Goal: Task Accomplishment & Management: Complete application form

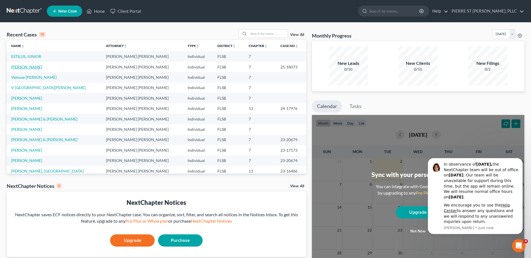
click at [25, 67] on link "[PERSON_NAME]" at bounding box center [26, 67] width 31 height 5
select select "2"
select select "0"
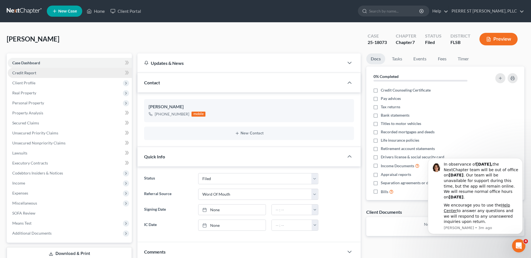
click at [26, 70] on span "Credit Report" at bounding box center [24, 72] width 24 height 5
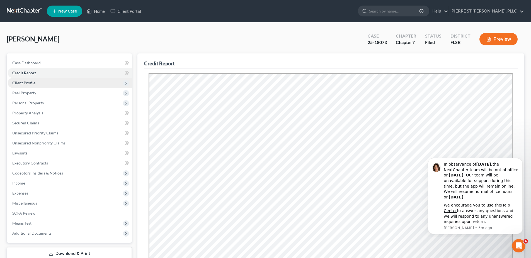
click at [24, 83] on span "Client Profile" at bounding box center [23, 83] width 23 height 5
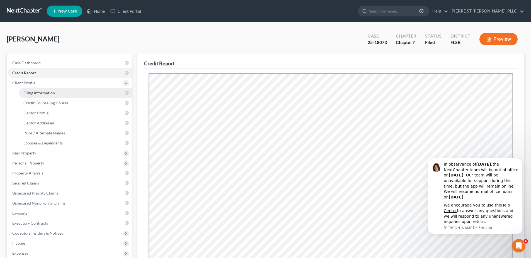
click at [31, 92] on span "Filing Information" at bounding box center [38, 93] width 31 height 5
select select "1"
select select "0"
select select "17"
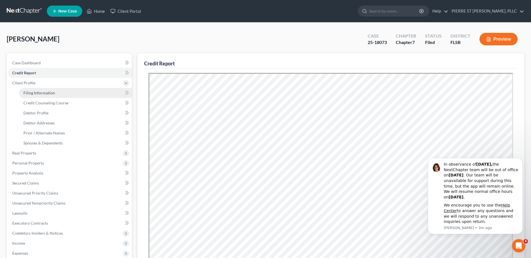
select select "9"
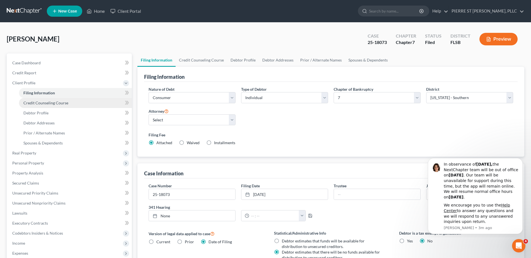
click at [33, 104] on span "Credit Counseling Course" at bounding box center [45, 103] width 45 height 5
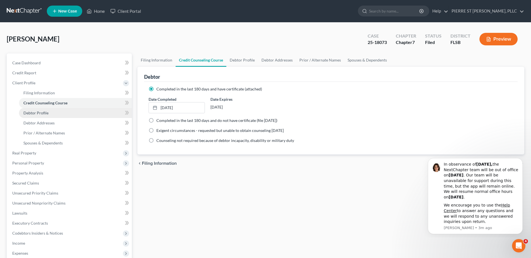
click at [31, 114] on span "Debtor Profile" at bounding box center [35, 113] width 25 height 5
select select "0"
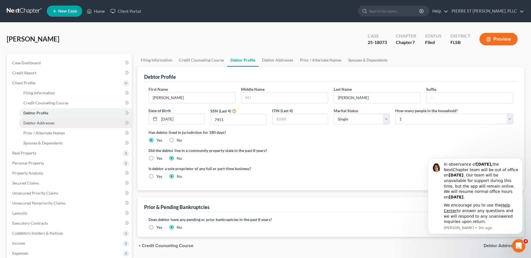
click at [28, 125] on span "Debtor Addresses" at bounding box center [38, 123] width 31 height 5
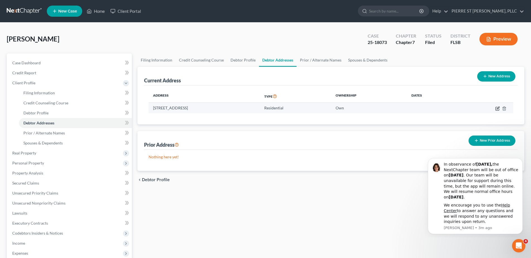
click at [497, 109] on icon "button" at bounding box center [497, 108] width 4 height 4
select select "9"
select select "0"
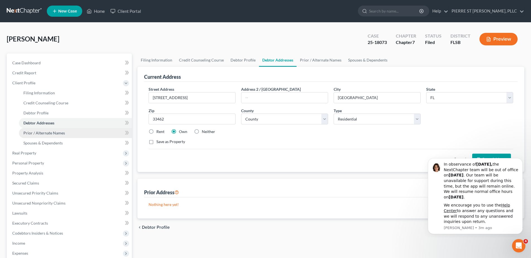
click at [38, 131] on span "Prior / Alternate Names" at bounding box center [44, 133] width 42 height 5
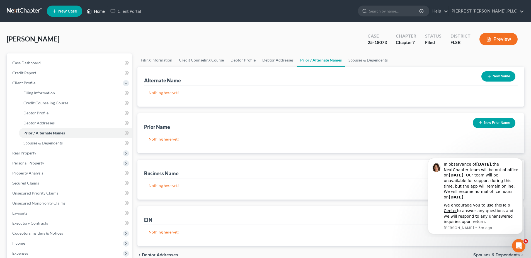
click at [101, 12] on link "Home" at bounding box center [96, 11] width 24 height 10
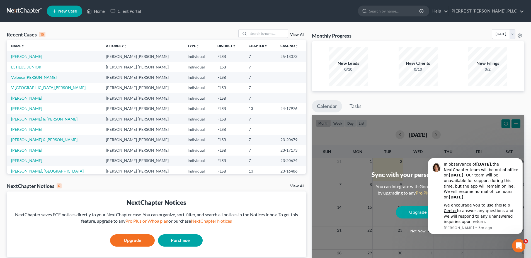
click at [21, 149] on link "[PERSON_NAME]" at bounding box center [26, 150] width 31 height 5
select select "2"
select select "1"
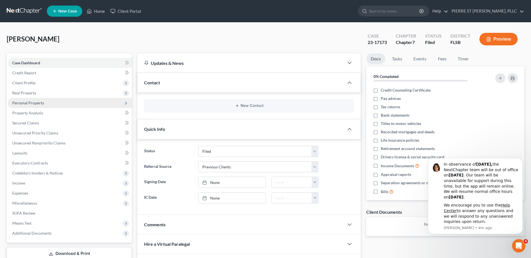
click at [23, 101] on span "Personal Property" at bounding box center [28, 103] width 32 height 5
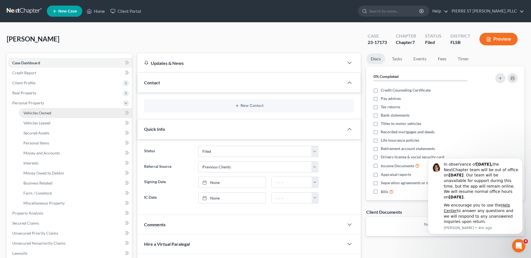
click at [35, 112] on span "Vehicles Owned" at bounding box center [37, 113] width 28 height 5
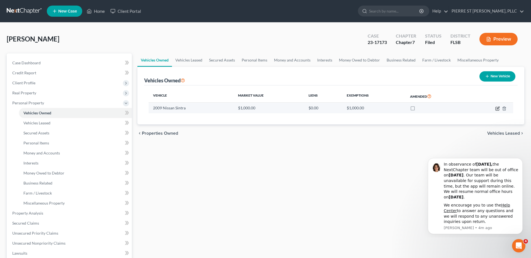
click at [496, 108] on icon "button" at bounding box center [497, 108] width 4 height 4
select select "0"
select select "17"
select select "4"
select select "0"
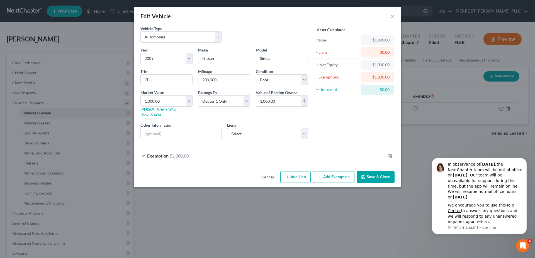
click at [155, 153] on span "Exemption" at bounding box center [157, 155] width 21 height 5
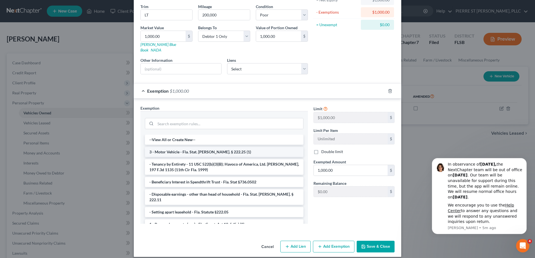
click at [193, 147] on li "3 - Motor Vehicle - Fla. Stat. [PERSON_NAME]. § 222.25 (1)" at bounding box center [224, 152] width 159 height 10
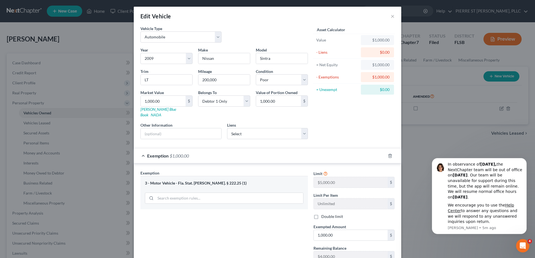
click at [388, 15] on div "Edit Vehicle ×" at bounding box center [267, 16] width 267 height 19
click at [391, 16] on button "×" at bounding box center [393, 16] width 4 height 7
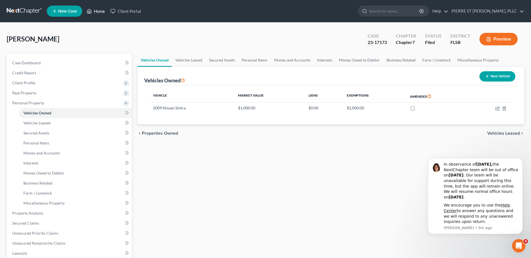
click at [100, 10] on link "Home" at bounding box center [96, 11] width 24 height 10
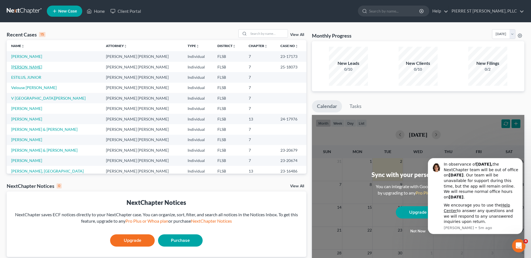
click at [27, 67] on link "[PERSON_NAME]" at bounding box center [26, 67] width 31 height 5
select select "2"
select select "0"
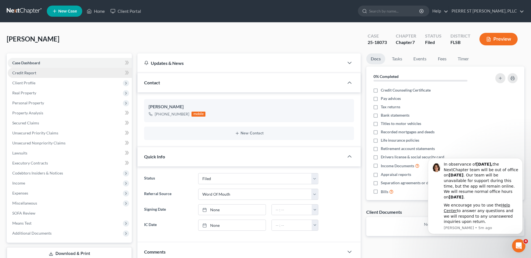
click at [24, 72] on span "Credit Report" at bounding box center [24, 72] width 24 height 5
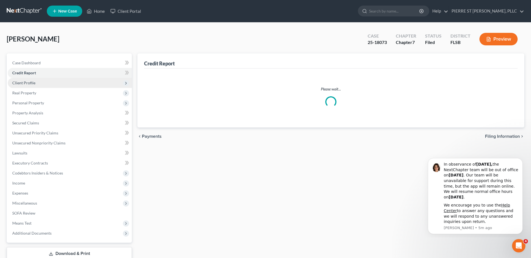
click at [21, 82] on span "Client Profile" at bounding box center [23, 83] width 23 height 5
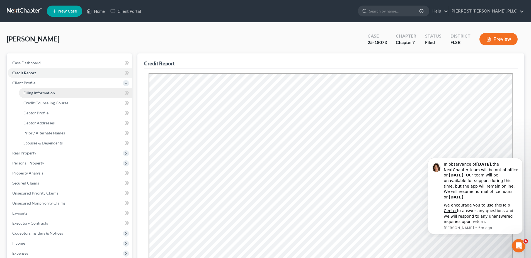
click at [32, 91] on span "Filing Information" at bounding box center [38, 93] width 31 height 5
select select "1"
select select "0"
select select "17"
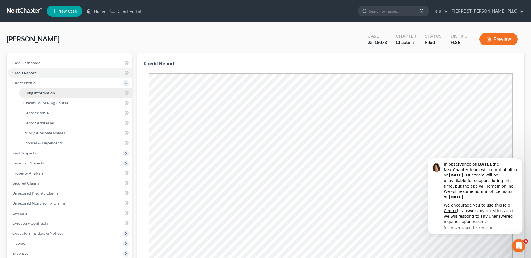
select select "0"
select select "9"
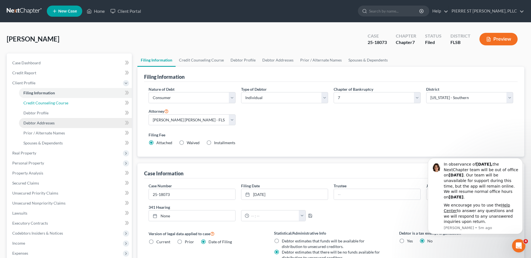
drag, startPoint x: 36, startPoint y: 103, endPoint x: 50, endPoint y: 124, distance: 24.7
click at [36, 103] on span "Credit Counseling Course" at bounding box center [45, 103] width 45 height 5
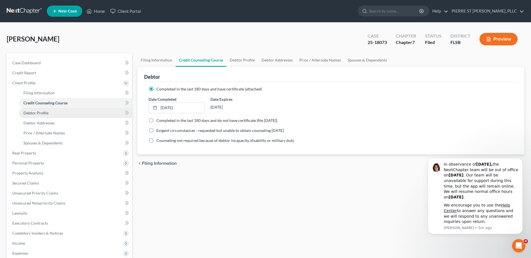
click at [41, 113] on span "Debtor Profile" at bounding box center [35, 113] width 25 height 5
select select "0"
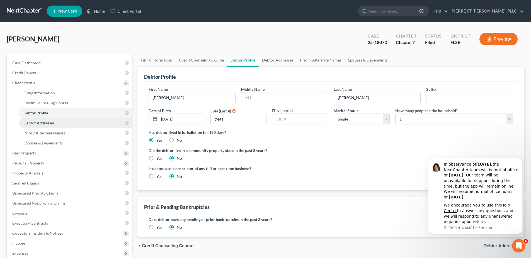
click at [37, 122] on span "Debtor Addresses" at bounding box center [38, 123] width 31 height 5
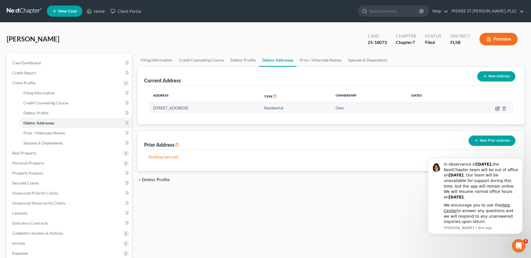
click at [496, 109] on icon "button" at bounding box center [497, 108] width 4 height 4
select select "9"
select select "49"
select select "0"
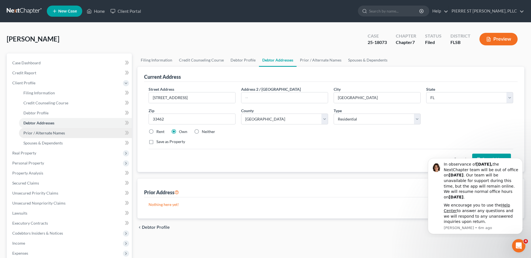
click at [41, 134] on span "Prior / Alternate Names" at bounding box center [44, 133] width 42 height 5
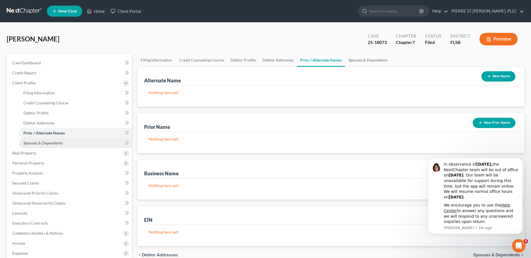
click at [42, 142] on span "Spouses & Dependents" at bounding box center [42, 143] width 39 height 5
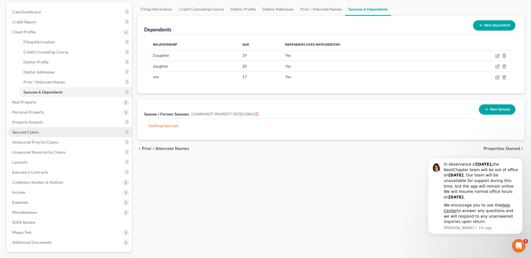
scroll to position [56, 0]
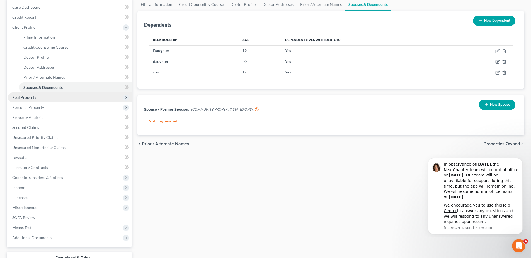
click at [27, 94] on span "Real Property" at bounding box center [70, 97] width 124 height 10
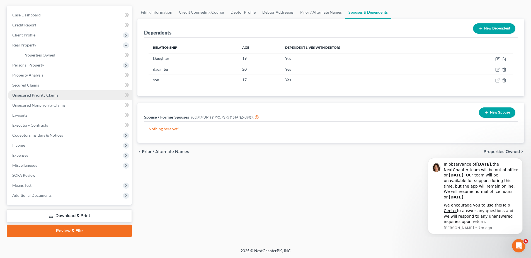
scroll to position [48, 0]
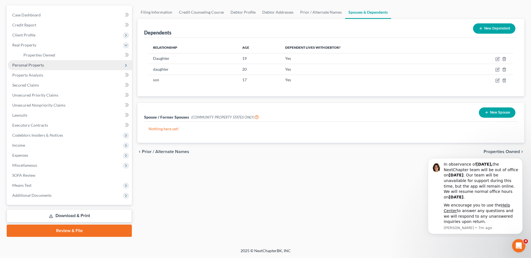
click at [40, 64] on span "Personal Property" at bounding box center [28, 65] width 32 height 5
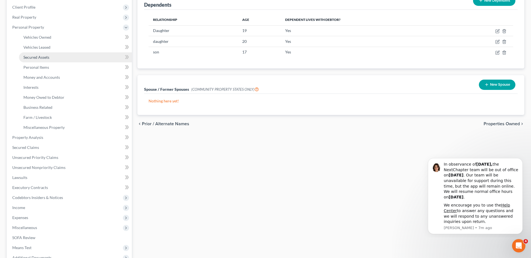
scroll to position [55, 0]
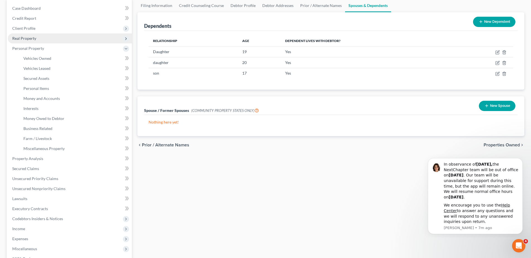
click at [25, 36] on span "Real Property" at bounding box center [24, 38] width 24 height 5
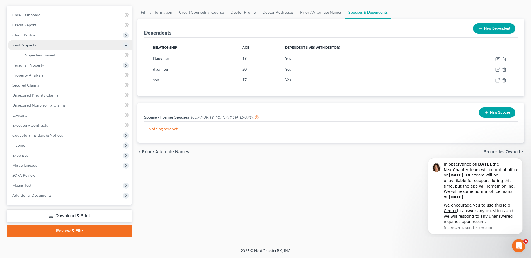
scroll to position [48, 0]
click at [23, 34] on span "Client Profile" at bounding box center [23, 35] width 23 height 5
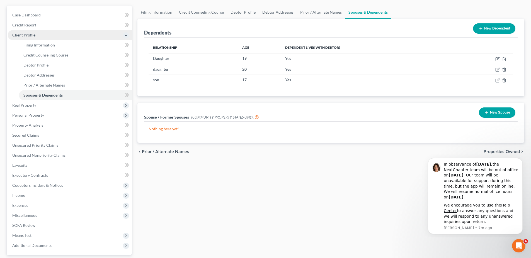
scroll to position [55, 0]
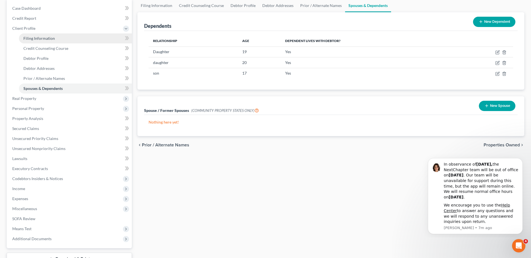
click at [27, 36] on span "Filing Information" at bounding box center [38, 38] width 31 height 5
select select "1"
select select "0"
select select "17"
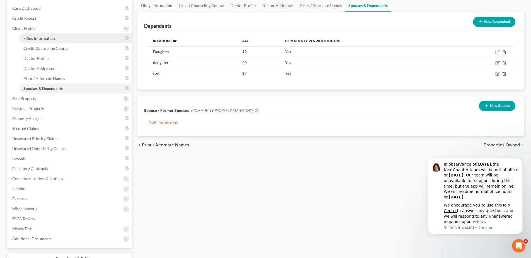
select select "0"
select select "9"
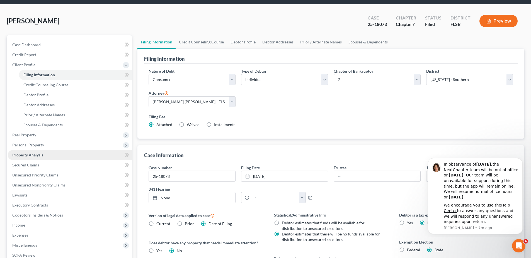
scroll to position [56, 0]
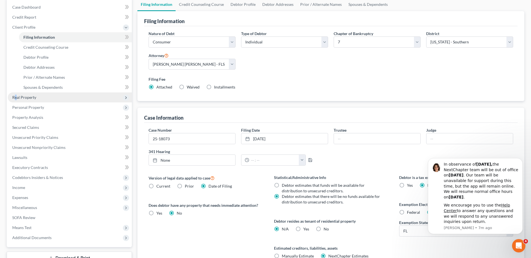
click at [16, 96] on span "Real Property" at bounding box center [24, 97] width 24 height 5
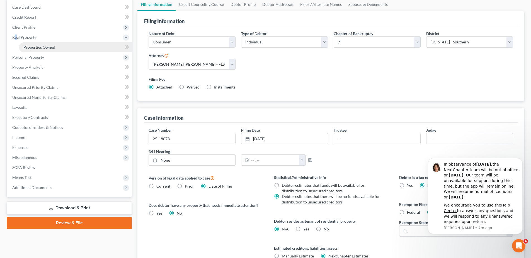
click at [31, 47] on span "Properties Owned" at bounding box center [39, 47] width 32 height 5
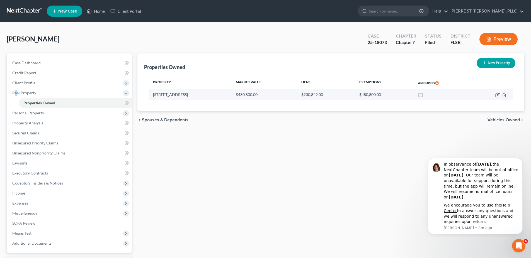
click at [497, 93] on icon "button" at bounding box center [497, 95] width 4 height 4
select select "9"
select select "49"
select select "0"
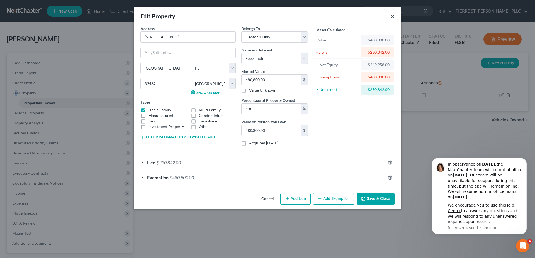
click at [391, 16] on button "×" at bounding box center [393, 16] width 4 height 7
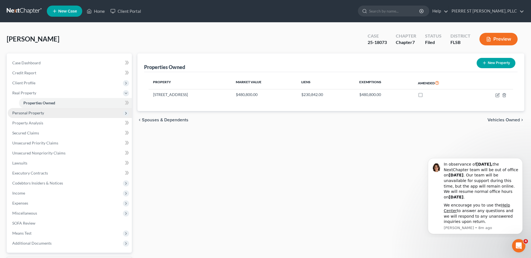
click at [35, 114] on span "Personal Property" at bounding box center [28, 113] width 32 height 5
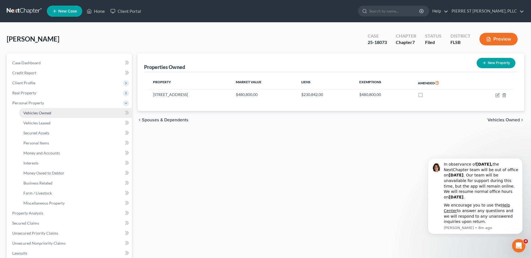
click at [38, 113] on span "Vehicles Owned" at bounding box center [37, 113] width 28 height 5
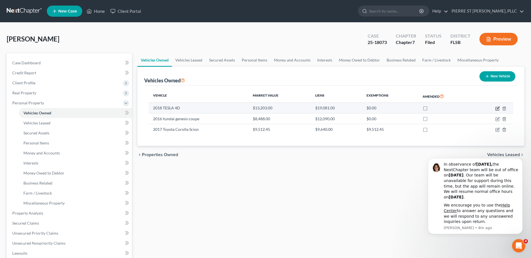
click at [496, 108] on icon "button" at bounding box center [497, 108] width 4 height 4
select select "0"
select select "8"
select select "3"
select select "0"
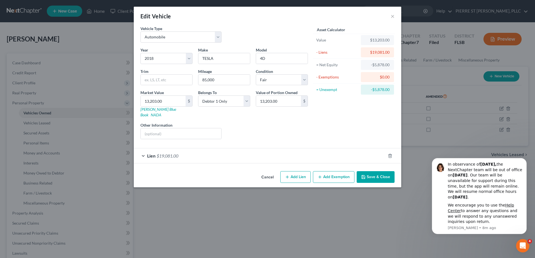
click at [389, 18] on div "Edit Vehicle ×" at bounding box center [267, 16] width 267 height 19
click at [391, 16] on button "×" at bounding box center [393, 16] width 4 height 7
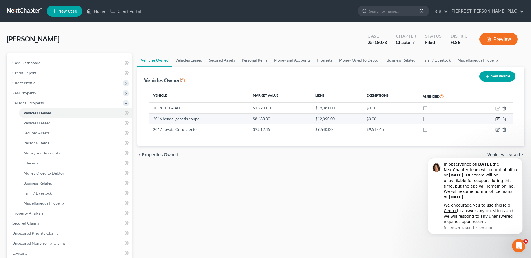
click at [497, 118] on icon "button" at bounding box center [497, 119] width 4 height 4
select select "0"
select select "10"
select select "3"
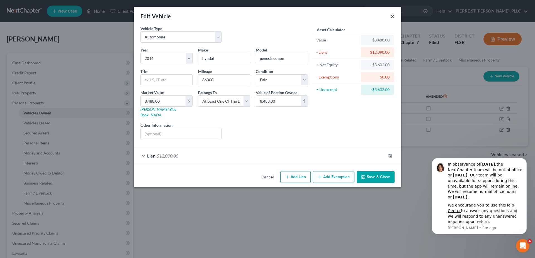
click at [391, 16] on button "×" at bounding box center [393, 16] width 4 height 7
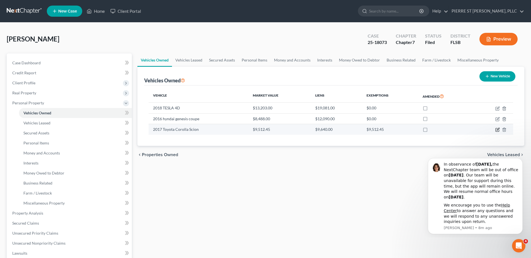
click at [495, 129] on icon "button" at bounding box center [496, 129] width 3 height 3
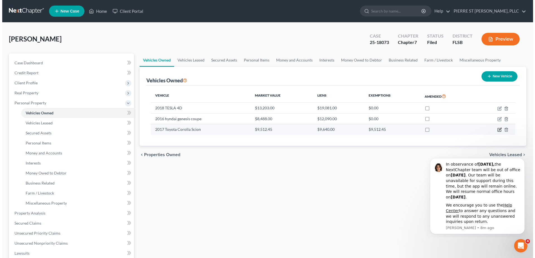
select select "0"
select select "9"
select select "3"
select select "0"
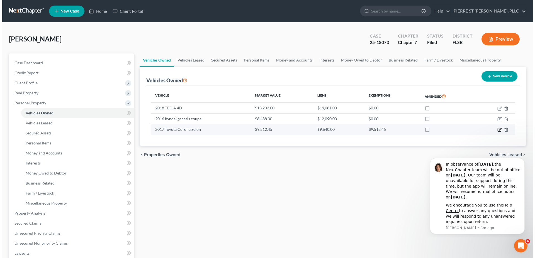
select select "9"
select select "3"
select select "0"
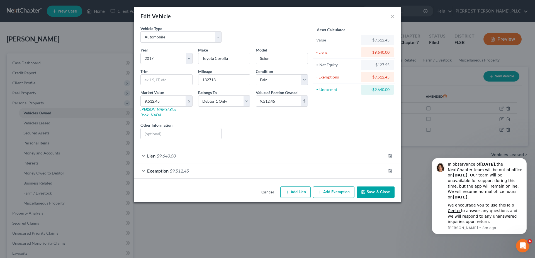
drag, startPoint x: 366, startPoint y: 186, endPoint x: 360, endPoint y: 99, distance: 87.2
click at [366, 187] on button "Save & Close" at bounding box center [376, 193] width 38 height 12
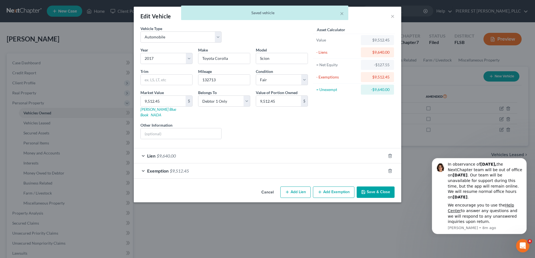
click at [372, 188] on button "Save & Close" at bounding box center [376, 193] width 38 height 12
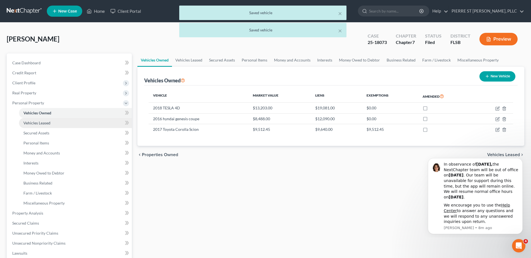
click at [38, 122] on span "Vehicles Leased" at bounding box center [36, 123] width 27 height 5
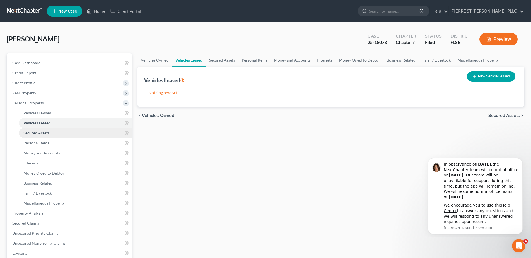
click at [39, 132] on span "Secured Assets" at bounding box center [36, 133] width 26 height 5
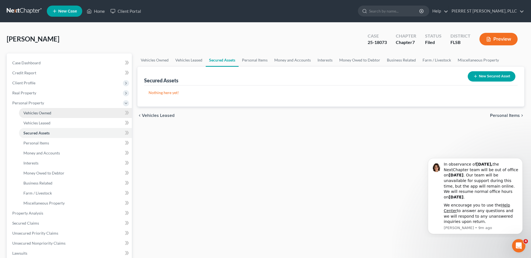
click at [35, 112] on span "Vehicles Owned" at bounding box center [37, 113] width 28 height 5
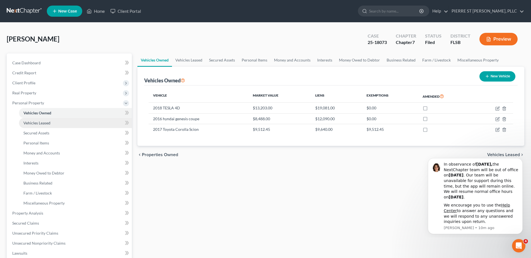
click at [42, 124] on span "Vehicles Leased" at bounding box center [36, 123] width 27 height 5
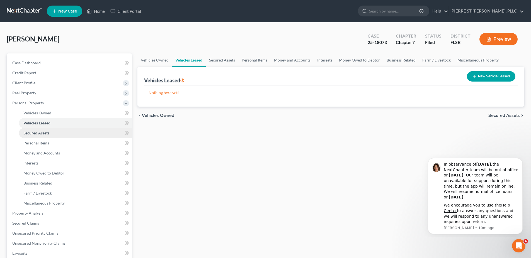
click at [35, 131] on span "Secured Assets" at bounding box center [36, 133] width 26 height 5
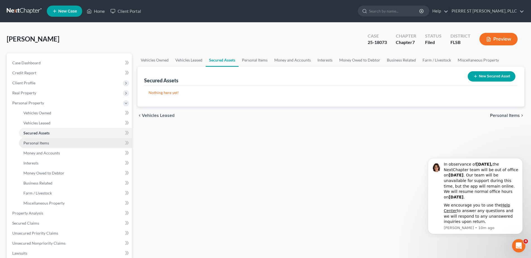
click at [36, 142] on span "Personal Items" at bounding box center [36, 143] width 26 height 5
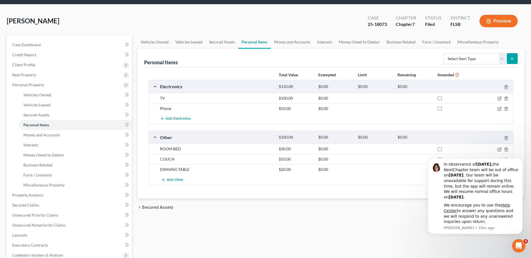
scroll to position [28, 0]
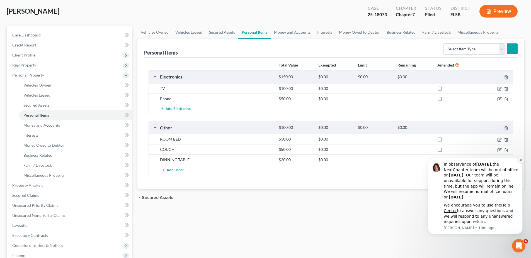
click at [520, 160] on icon "Dismiss notification" at bounding box center [521, 160] width 2 height 2
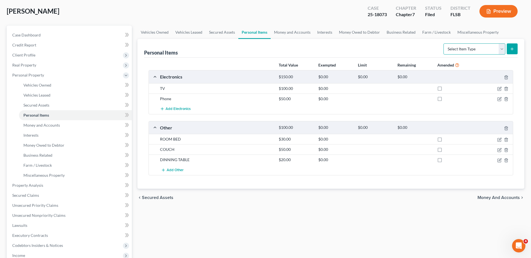
click at [479, 49] on select "Select Item Type Clothing Collectibles Of Value Electronics Firearms Household …" at bounding box center [474, 48] width 62 height 11
select select "clothing"
click at [444, 43] on select "Select Item Type Clothing Collectibles Of Value Electronics Firearms Household …" at bounding box center [474, 48] width 62 height 11
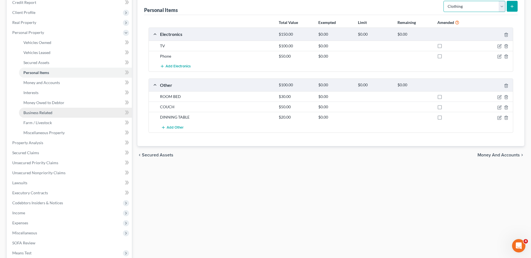
scroll to position [84, 0]
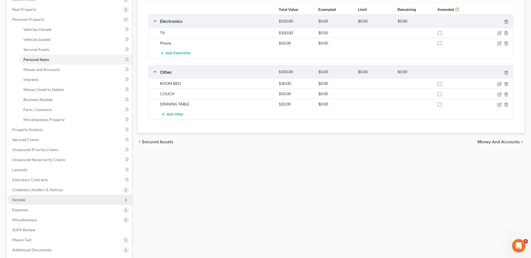
click at [20, 199] on span "Income" at bounding box center [18, 200] width 13 height 5
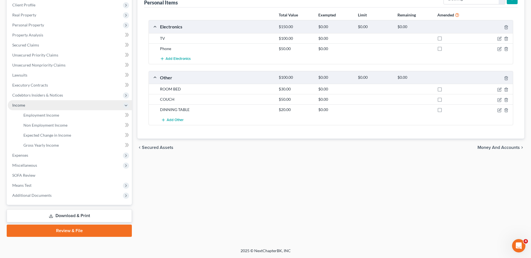
scroll to position [78, 0]
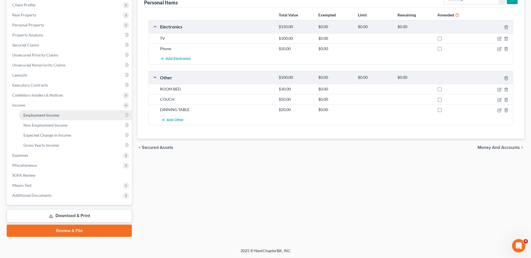
click at [36, 115] on span "Employment Income" at bounding box center [41, 115] width 36 height 5
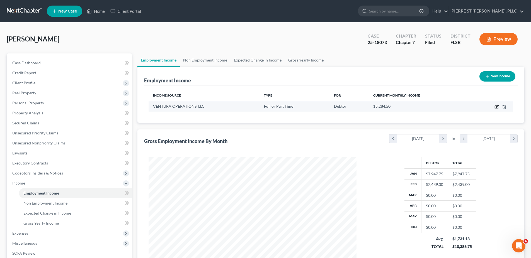
click at [495, 106] on icon "button" at bounding box center [496, 107] width 3 height 3
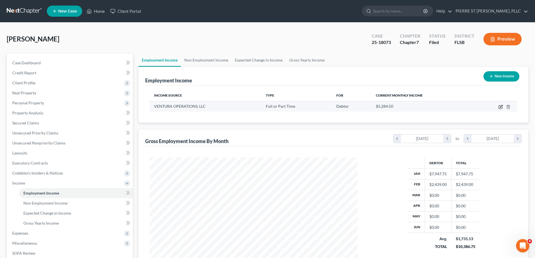
select select "0"
select select "9"
select select "2"
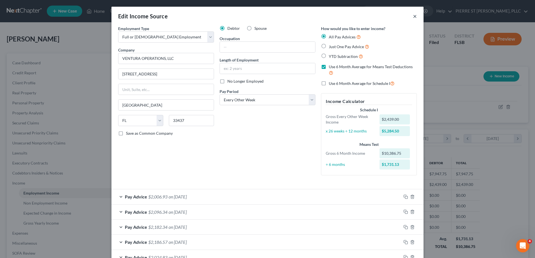
click at [413, 18] on button "×" at bounding box center [415, 16] width 4 height 7
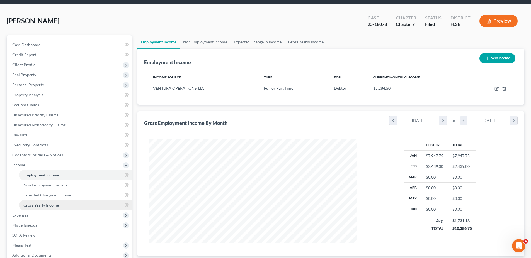
scroll to position [28, 0]
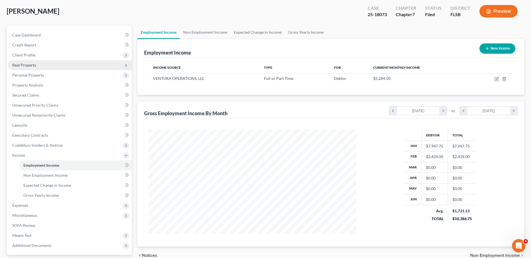
click at [27, 65] on span "Real Property" at bounding box center [24, 65] width 24 height 5
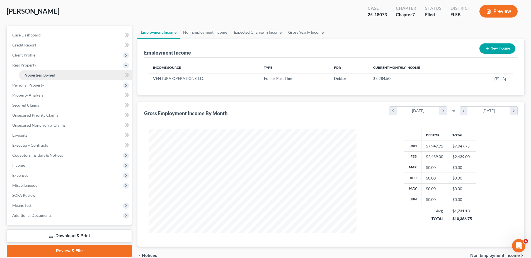
click at [34, 75] on span "Properties Owned" at bounding box center [39, 75] width 32 height 5
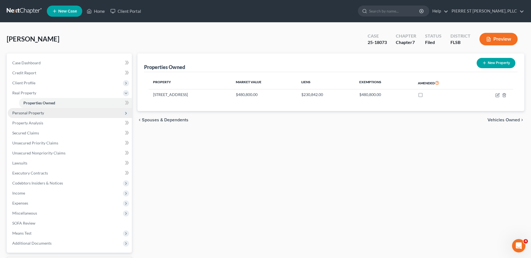
click at [22, 115] on span "Personal Property" at bounding box center [28, 113] width 32 height 5
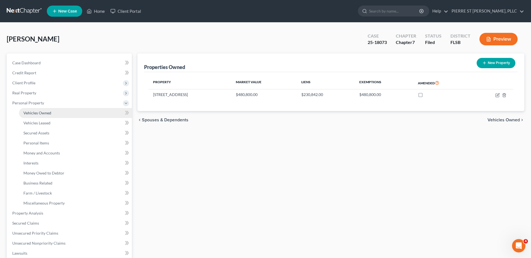
click at [34, 113] on span "Vehicles Owned" at bounding box center [37, 113] width 28 height 5
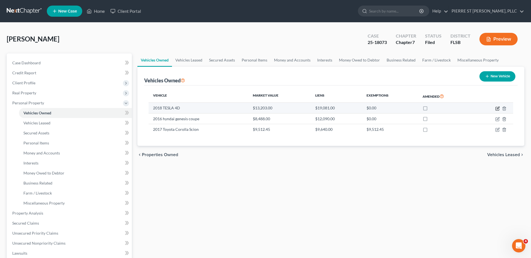
click at [496, 108] on icon "button" at bounding box center [497, 108] width 4 height 4
select select "0"
select select "8"
select select "3"
select select "0"
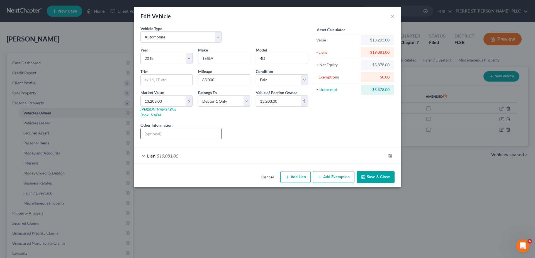
click at [155, 128] on input "text" at bounding box center [181, 133] width 81 height 11
click at [172, 130] on input "Tesla bel" at bounding box center [181, 133] width 81 height 11
type input "T"
click at [392, 16] on button "×" at bounding box center [393, 16] width 4 height 7
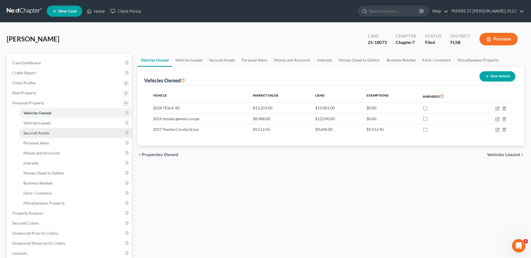
click at [37, 131] on span "Secured Assets" at bounding box center [36, 133] width 26 height 5
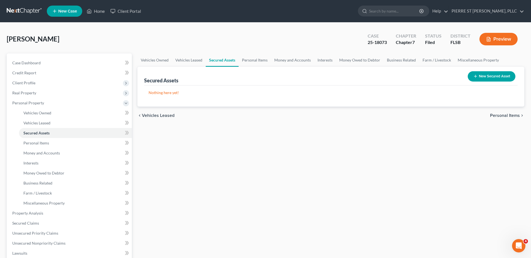
click at [485, 79] on button "New Secured Asset" at bounding box center [491, 76] width 48 height 10
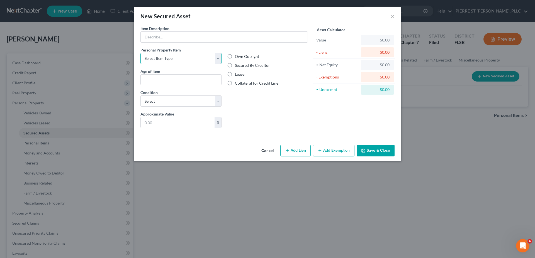
click at [184, 59] on select "Select Item Type Clothing Collectibles Of Value Electronics Firearms Household …" at bounding box center [180, 58] width 81 height 11
click at [195, 39] on input "text" at bounding box center [224, 37] width 167 height 11
click at [260, 103] on div "Own Outright Secured By Creditor Lease Collateral for Credit Line" at bounding box center [267, 79] width 87 height 64
click at [389, 16] on div "New Secured Asset ×" at bounding box center [267, 16] width 267 height 19
click at [392, 18] on button "×" at bounding box center [393, 16] width 4 height 7
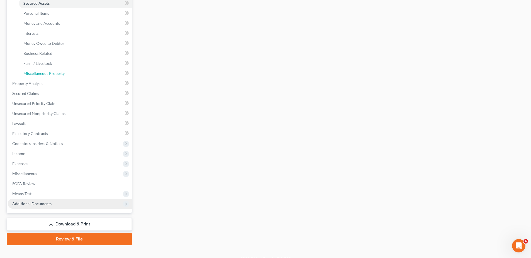
scroll to position [138, 0]
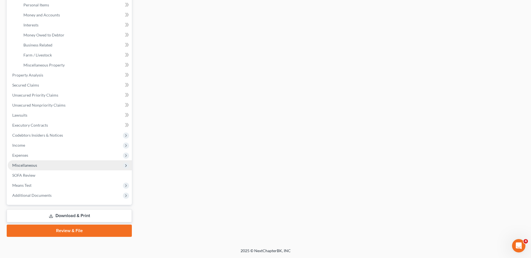
click at [26, 163] on span "Miscellaneous" at bounding box center [24, 165] width 25 height 5
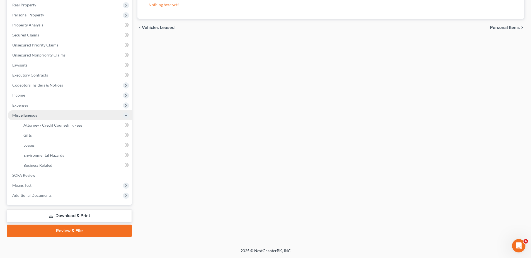
scroll to position [88, 0]
click at [24, 114] on span "Miscellaneous" at bounding box center [24, 115] width 25 height 5
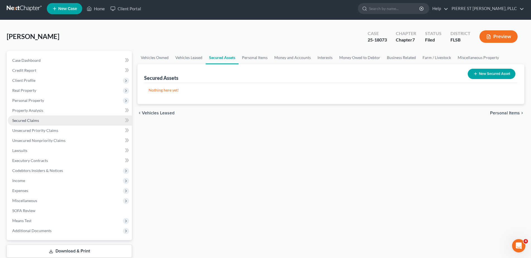
scroll to position [0, 0]
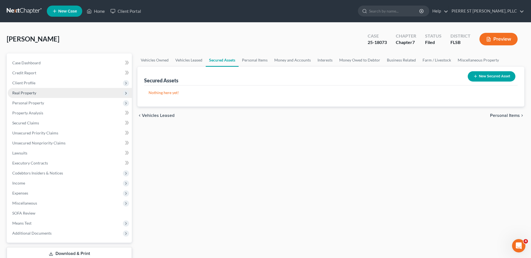
click at [19, 92] on span "Real Property" at bounding box center [24, 93] width 24 height 5
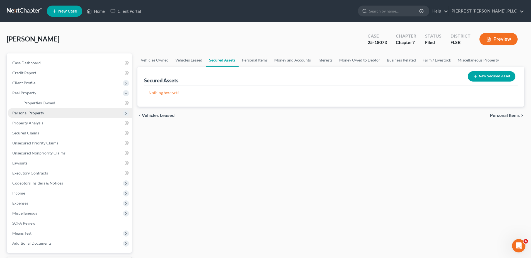
click at [26, 111] on span "Personal Property" at bounding box center [28, 113] width 32 height 5
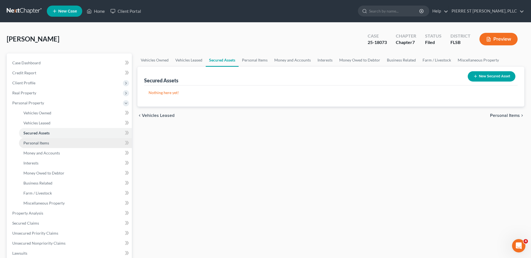
click at [29, 145] on span "Personal Items" at bounding box center [36, 143] width 26 height 5
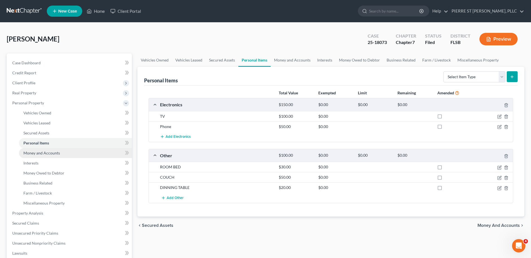
click at [28, 152] on span "Money and Accounts" at bounding box center [41, 153] width 36 height 5
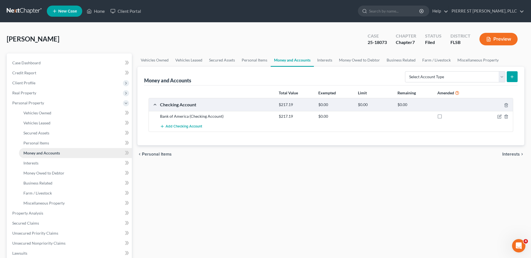
click at [30, 152] on span "Money and Accounts" at bounding box center [41, 153] width 36 height 5
click at [30, 160] on link "Interests" at bounding box center [75, 163] width 113 height 10
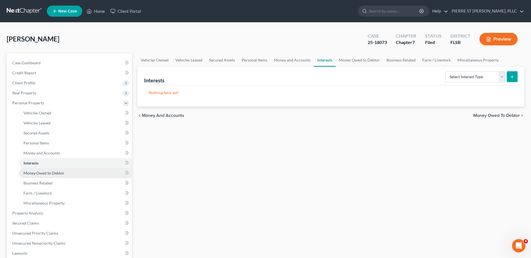
click at [33, 172] on span "Money Owed to Debtor" at bounding box center [43, 173] width 41 height 5
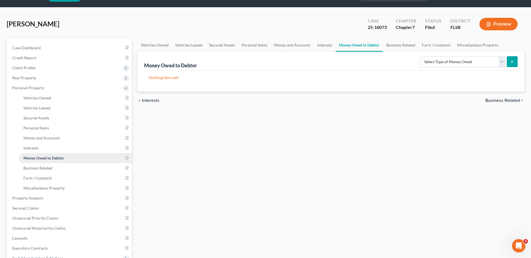
scroll to position [28, 0]
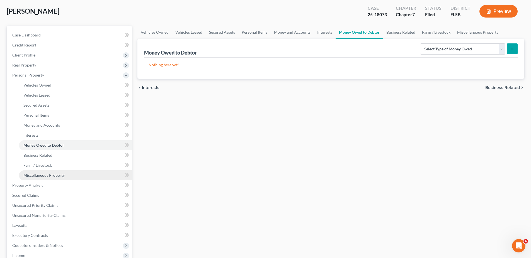
click at [36, 175] on span "Miscellaneous Property" at bounding box center [43, 175] width 41 height 5
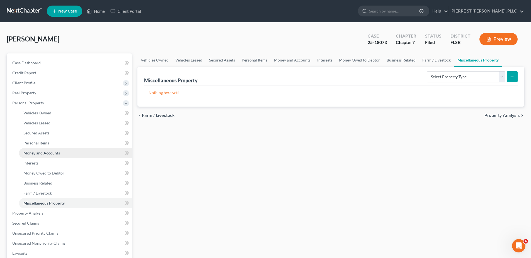
click at [33, 152] on span "Money and Accounts" at bounding box center [41, 153] width 36 height 5
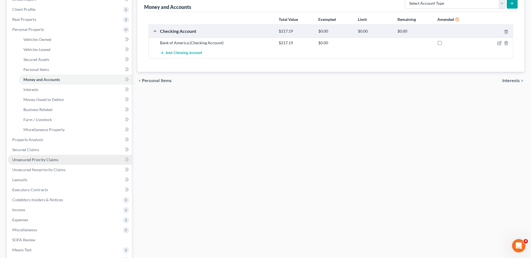
scroll to position [84, 0]
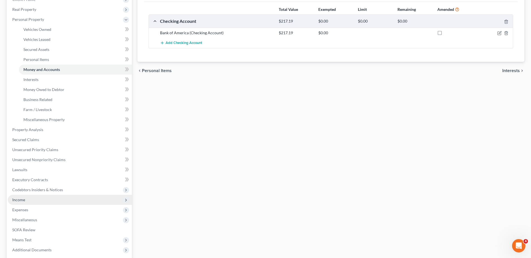
click at [21, 200] on span "Income" at bounding box center [18, 200] width 13 height 5
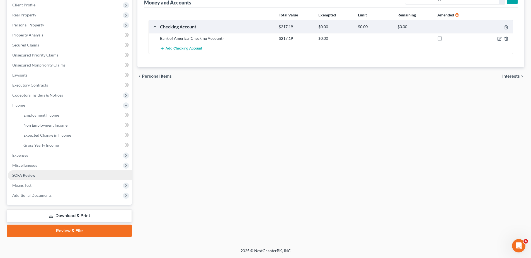
scroll to position [78, 0]
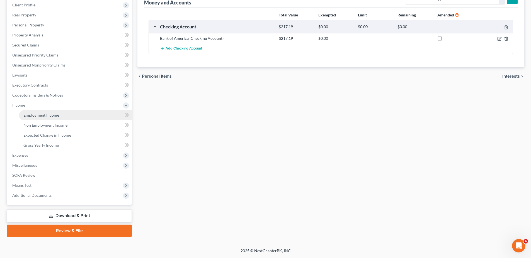
click at [33, 115] on span "Employment Income" at bounding box center [41, 115] width 36 height 5
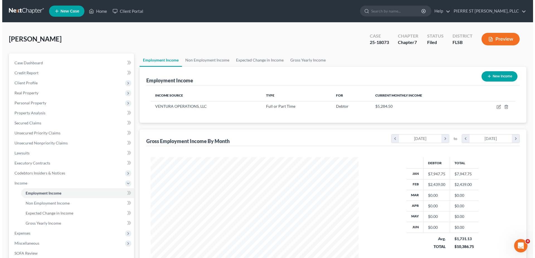
scroll to position [28, 0]
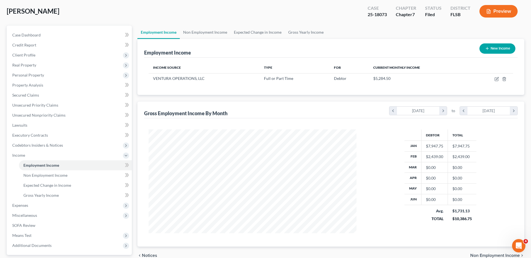
click at [490, 47] on button "New Income" at bounding box center [497, 48] width 36 height 10
select select "0"
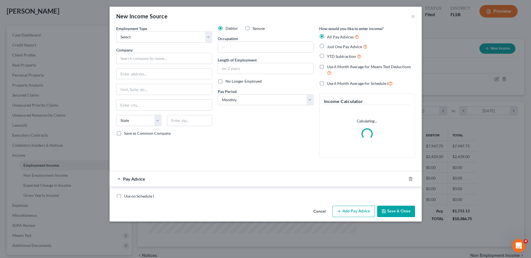
scroll to position [105, 221]
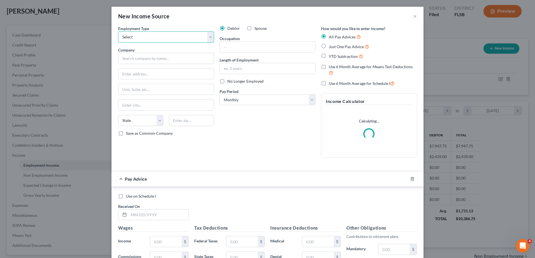
click at [145, 33] on select "Select Full or [DEMOGRAPHIC_DATA] Employment Self Employment" at bounding box center [166, 36] width 96 height 11
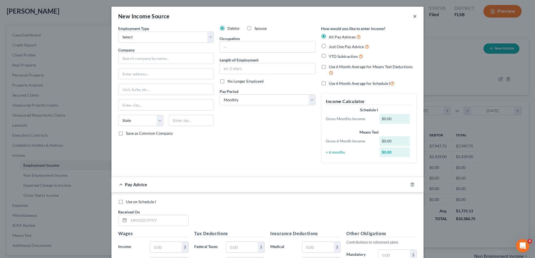
drag, startPoint x: 412, startPoint y: 16, endPoint x: 146, endPoint y: 140, distance: 293.3
click at [413, 16] on button "×" at bounding box center [415, 16] width 4 height 7
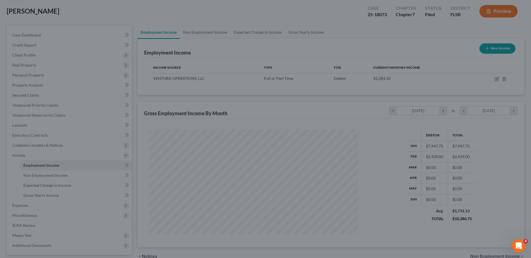
scroll to position [278489, 278374]
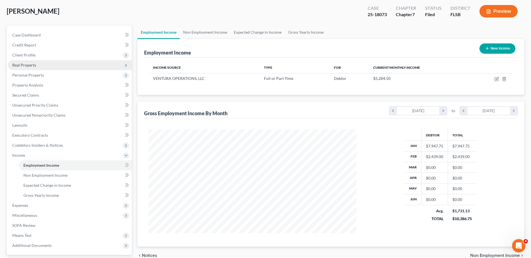
click at [20, 63] on span "Real Property" at bounding box center [24, 65] width 24 height 5
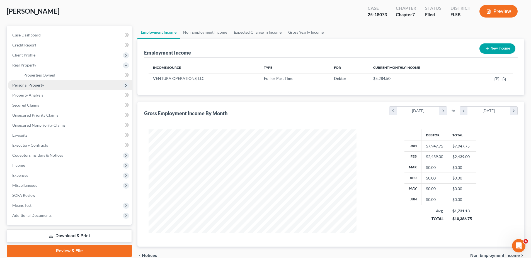
click at [27, 85] on span "Personal Property" at bounding box center [28, 85] width 32 height 5
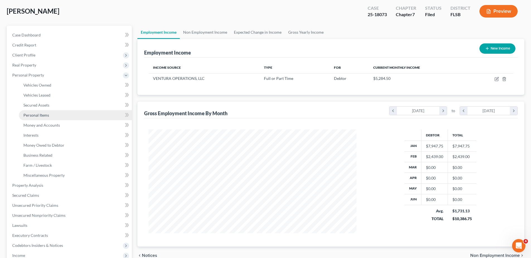
click at [38, 115] on span "Personal Items" at bounding box center [36, 115] width 26 height 5
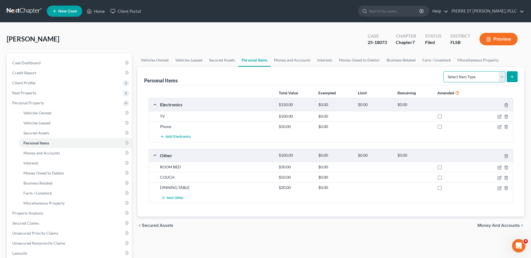
click at [502, 77] on select "Select Item Type Clothing Collectibles Of Value Electronics Firearms Household …" at bounding box center [474, 76] width 62 height 11
click at [402, 79] on div "Personal Items Select Item Type Clothing Collectibles Of Value Electronics Fire…" at bounding box center [330, 76] width 373 height 19
click at [295, 60] on link "Money and Accounts" at bounding box center [292, 59] width 43 height 13
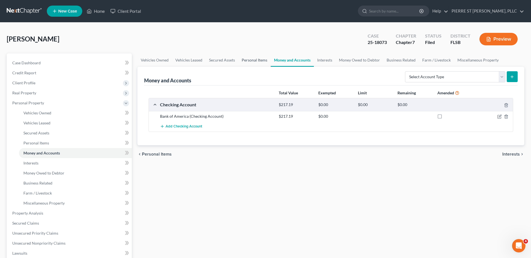
click at [254, 62] on link "Personal Items" at bounding box center [254, 59] width 32 height 13
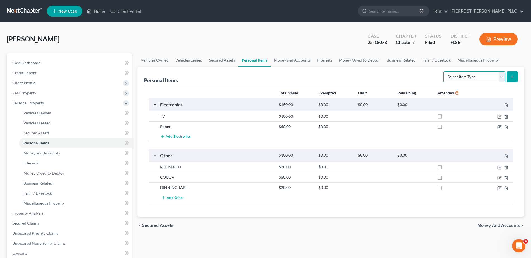
click at [464, 79] on select "Select Item Type Clothing Collectibles Of Value Electronics Firearms Household …" at bounding box center [474, 76] width 62 height 11
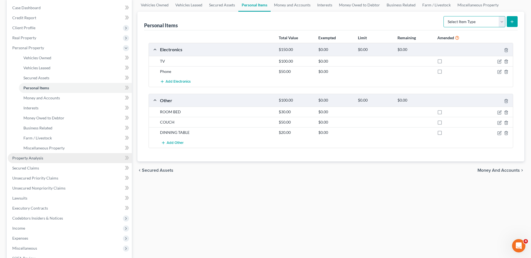
scroll to position [56, 0]
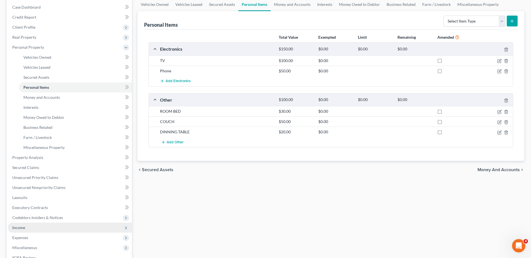
click at [21, 227] on span "Income" at bounding box center [18, 227] width 13 height 5
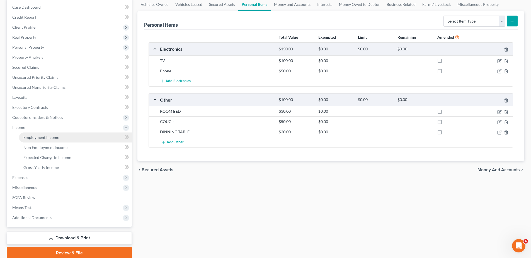
click at [40, 136] on span "Employment Income" at bounding box center [41, 137] width 36 height 5
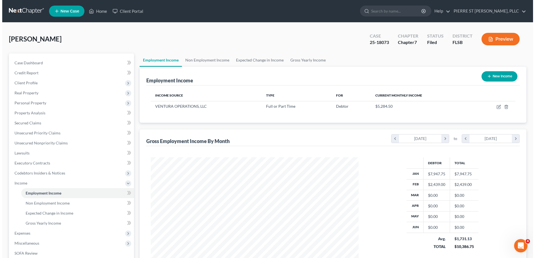
scroll to position [104, 219]
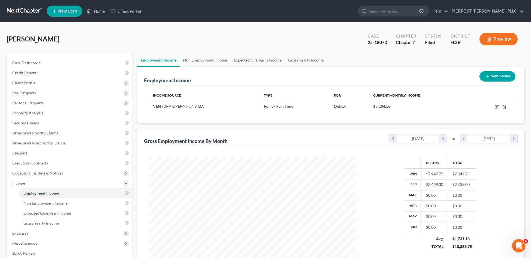
click at [498, 75] on button "New Income" at bounding box center [497, 76] width 36 height 10
select select "0"
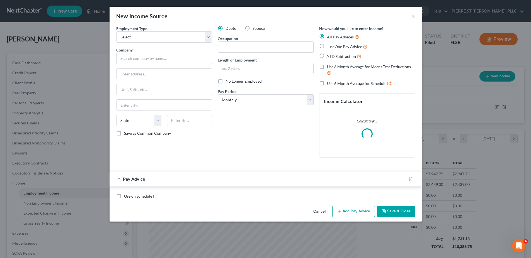
scroll to position [105, 221]
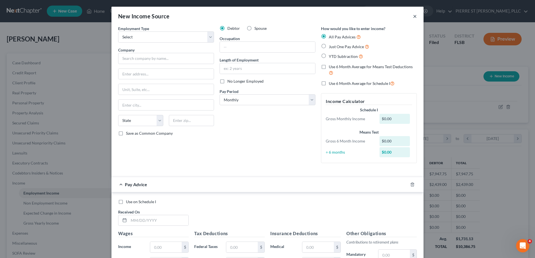
click at [413, 17] on button "×" at bounding box center [415, 16] width 4 height 7
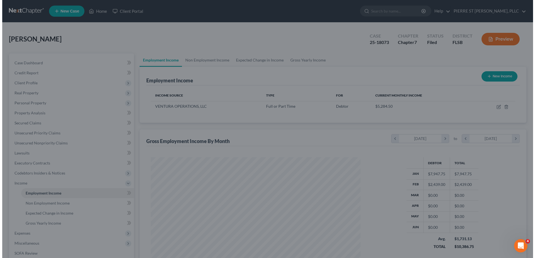
scroll to position [278489, 278374]
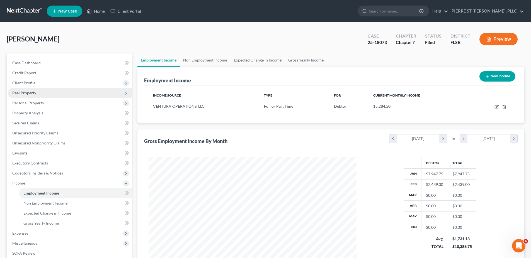
click at [26, 91] on span "Real Property" at bounding box center [24, 93] width 24 height 5
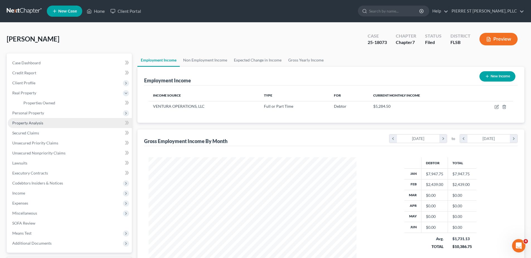
drag, startPoint x: 24, startPoint y: 113, endPoint x: 29, endPoint y: 120, distance: 9.0
click at [24, 113] on span "Personal Property" at bounding box center [28, 113] width 32 height 5
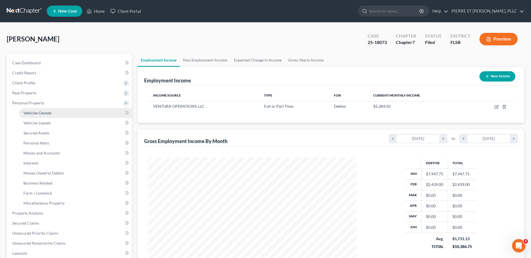
click at [31, 112] on span "Vehicles Owned" at bounding box center [37, 113] width 28 height 5
drag, startPoint x: 31, startPoint y: 112, endPoint x: 35, endPoint y: 123, distance: 11.5
click at [31, 112] on span "Vehicles Owned" at bounding box center [37, 113] width 28 height 5
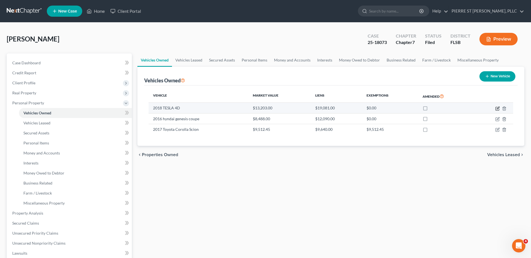
click at [496, 108] on icon "button" at bounding box center [496, 108] width 3 height 3
select select "0"
select select "8"
select select "3"
select select "0"
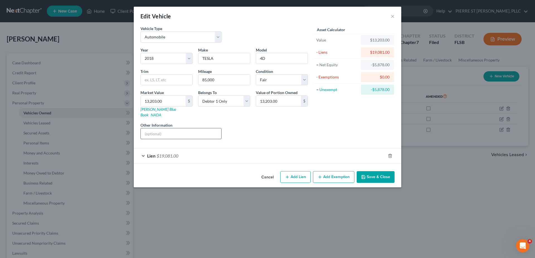
click at [177, 128] on input "text" at bounding box center [181, 133] width 81 height 11
type input "R"
type input "Tesla Belong to [PERSON_NAME]"
drag, startPoint x: 304, startPoint y: 122, endPoint x: 325, endPoint y: 129, distance: 22.6
click at [305, 122] on div "Liens Select" at bounding box center [267, 130] width 87 height 17
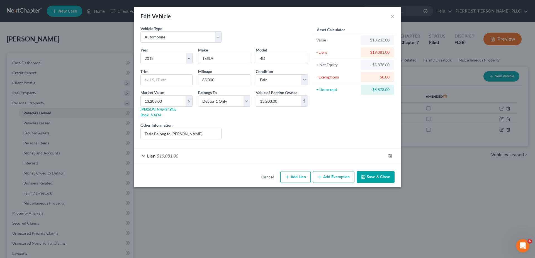
click at [372, 171] on button "Save & Close" at bounding box center [376, 177] width 38 height 12
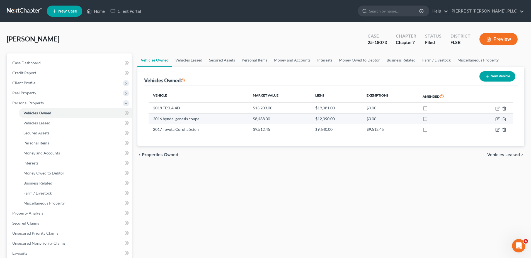
click at [430, 120] on label at bounding box center [430, 120] width 0 height 0
click at [432, 119] on input "checkbox" at bounding box center [434, 118] width 4 height 4
click at [430, 120] on label at bounding box center [430, 120] width 0 height 0
click at [432, 119] on input "checkbox" at bounding box center [434, 118] width 4 height 4
checkbox input "false"
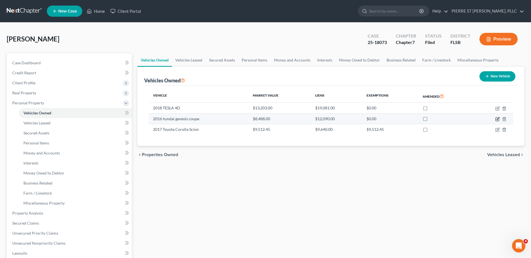
click at [496, 119] on icon "button" at bounding box center [497, 119] width 4 height 4
select select "0"
select select "10"
select select "3"
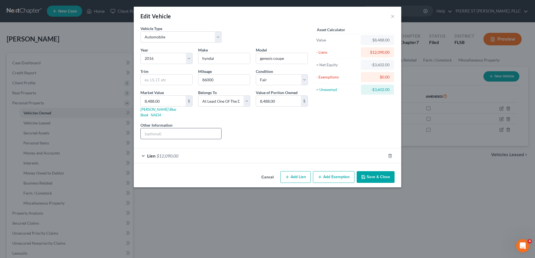
click at [184, 131] on input "text" at bounding box center [181, 133] width 81 height 11
type input "D"
type input "Belongs to [PERSON_NAME]"
click at [373, 172] on button "Save & Close" at bounding box center [376, 177] width 38 height 12
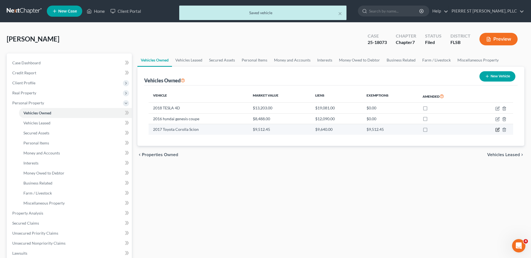
click at [496, 130] on icon "button" at bounding box center [497, 130] width 4 height 4
select select "0"
select select "9"
select select "3"
select select "0"
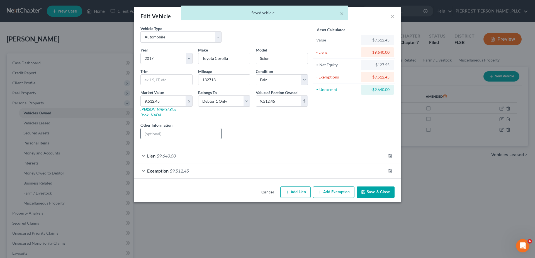
click at [194, 128] on input "text" at bounding box center [181, 133] width 81 height 11
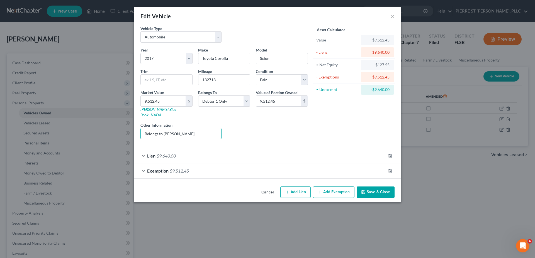
type input "Belongs to [PERSON_NAME]"
click at [367, 187] on button "Save & Close" at bounding box center [376, 193] width 38 height 12
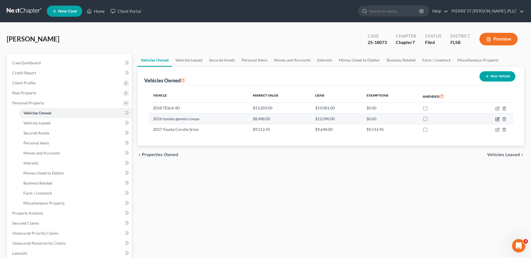
click at [497, 119] on icon "button" at bounding box center [497, 118] width 3 height 3
select select "0"
select select "10"
select select "3"
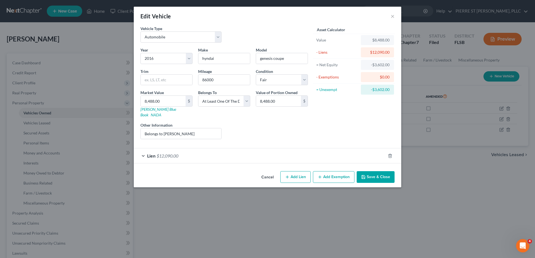
click at [329, 171] on button "Add Exemption" at bounding box center [334, 177] width 42 height 12
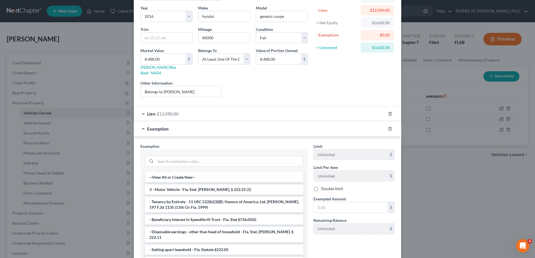
scroll to position [56, 0]
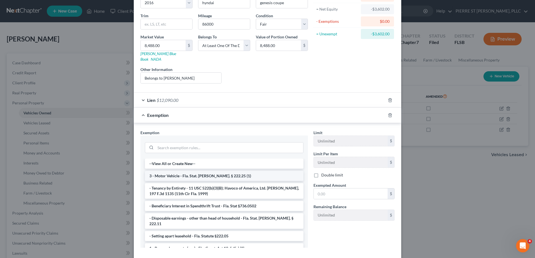
click at [196, 171] on li "3 - Motor Vehicle - Fla. Stat. [PERSON_NAME]. § 222.25 (1)" at bounding box center [224, 176] width 159 height 10
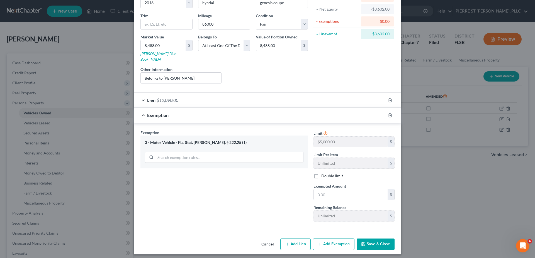
scroll to position [53, 0]
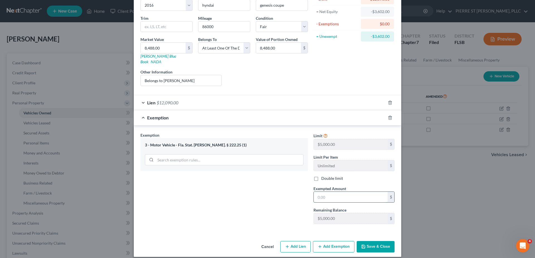
click at [333, 192] on input "text" at bounding box center [351, 197] width 74 height 11
click at [258, 192] on div "Exemption Set must be selected for CA. Exemption * 3 - Motor Vehicle - Fla. Sta…" at bounding box center [224, 180] width 173 height 96
click at [332, 193] on input "text" at bounding box center [351, 197] width 74 height 11
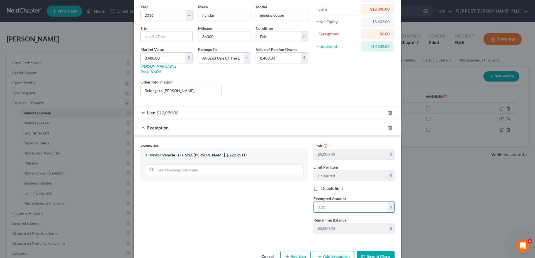
scroll to position [25, 0]
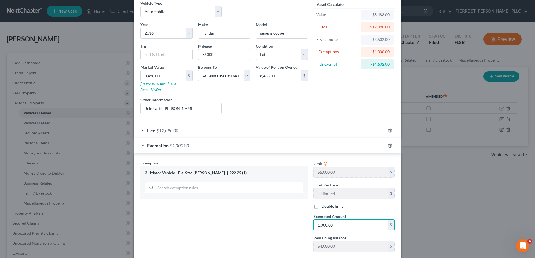
type input "1,000.00"
click at [262, 216] on div "Exemption Set must be selected for CA. Exemption * 3 - Motor Vehicle - Fla. Sta…" at bounding box center [224, 208] width 173 height 96
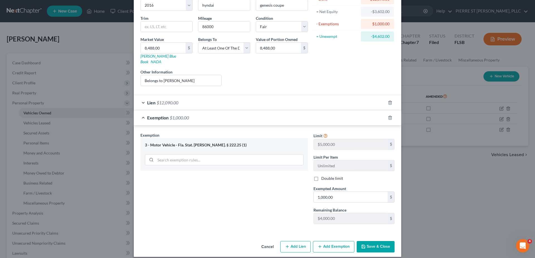
click at [371, 242] on button "Save & Close" at bounding box center [376, 247] width 38 height 12
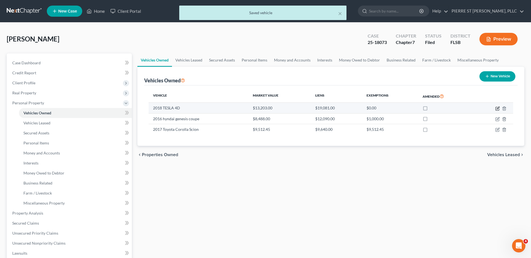
click at [496, 108] on icon "button" at bounding box center [497, 108] width 4 height 4
select select "0"
select select "8"
select select "3"
select select "0"
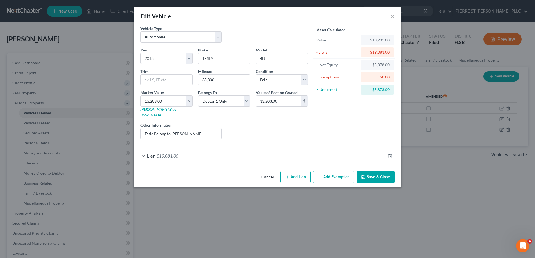
click at [331, 171] on button "Add Exemption" at bounding box center [334, 177] width 42 height 12
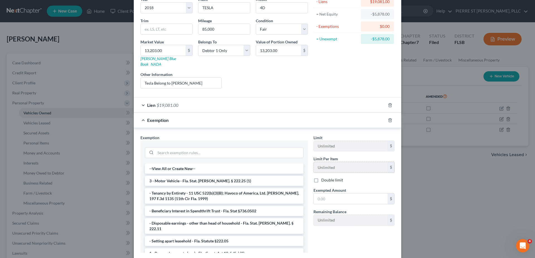
scroll to position [56, 0]
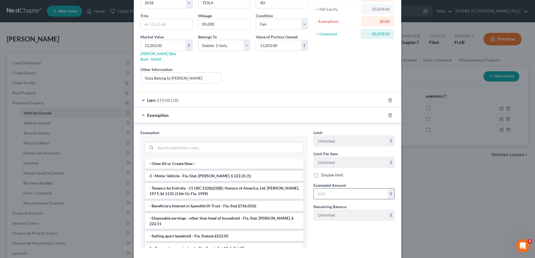
click at [328, 190] on input "text" at bounding box center [351, 194] width 74 height 11
drag, startPoint x: 191, startPoint y: 171, endPoint x: 328, endPoint y: 191, distance: 137.9
click at [191, 171] on li "3 - Motor Vehicle - Fla. Stat. [PERSON_NAME]. § 222.25 (1)" at bounding box center [224, 176] width 159 height 10
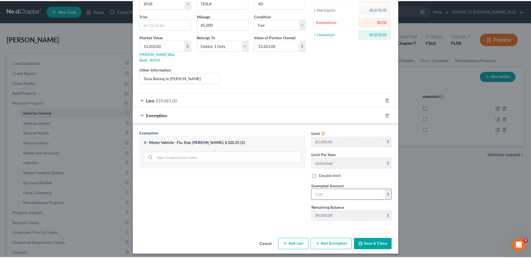
scroll to position [53, 0]
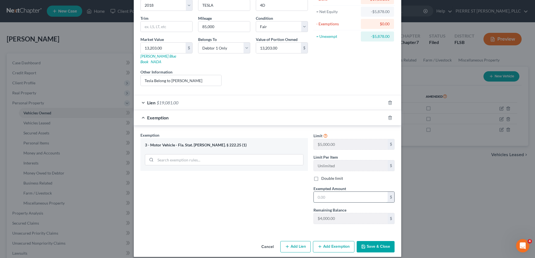
click at [328, 193] on input "text" at bounding box center [351, 197] width 74 height 11
type input "1,000"
drag, startPoint x: 259, startPoint y: 191, endPoint x: 266, endPoint y: 187, distance: 8.1
click at [261, 190] on div "Exemption Set must be selected for CA. Exemption * 3 - Motor Vehicle - Fla. Sta…" at bounding box center [224, 180] width 173 height 96
click at [377, 241] on button "Save & Close" at bounding box center [376, 247] width 38 height 12
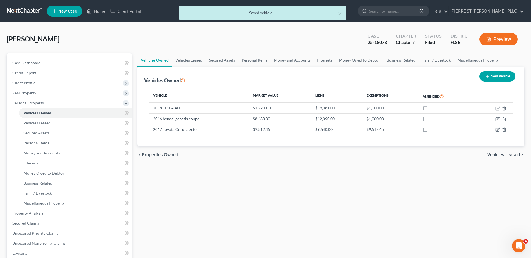
click at [207, 193] on div "Vehicles Owned Vehicles Leased Secured Assets Personal Items Money and Accounts…" at bounding box center [331, 214] width 392 height 322
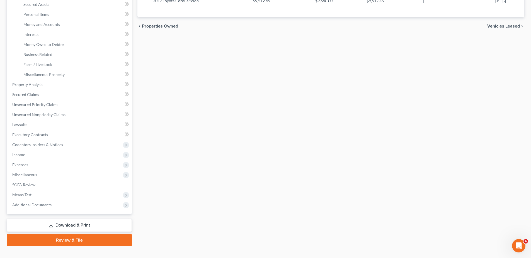
scroll to position [138, 0]
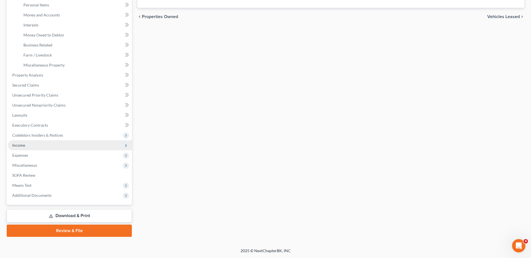
click at [23, 145] on span "Income" at bounding box center [18, 145] width 13 height 5
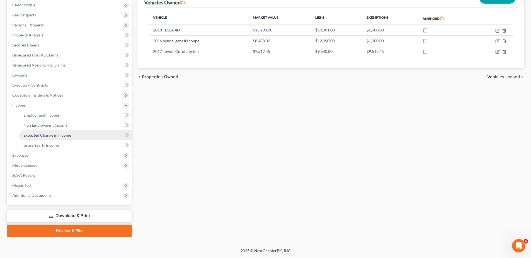
scroll to position [78, 0]
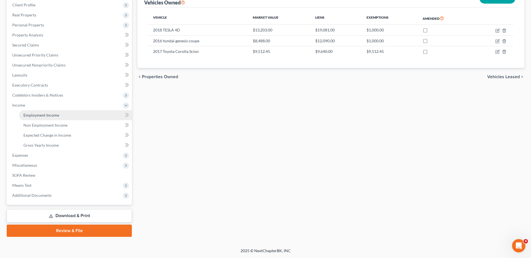
click at [54, 112] on link "Employment Income" at bounding box center [75, 115] width 113 height 10
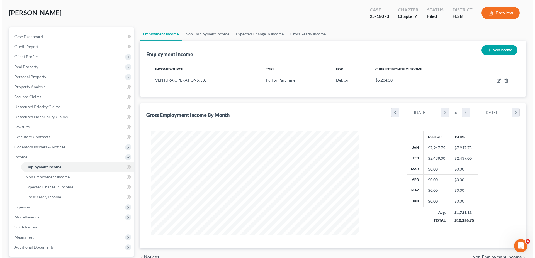
scroll to position [22, 0]
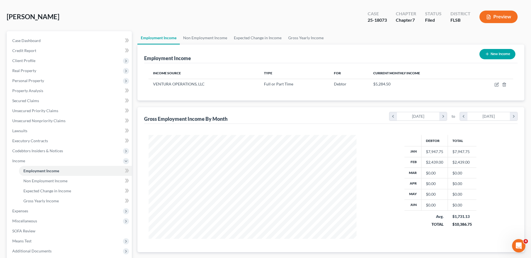
click at [495, 53] on button "New Income" at bounding box center [497, 54] width 36 height 10
select select "0"
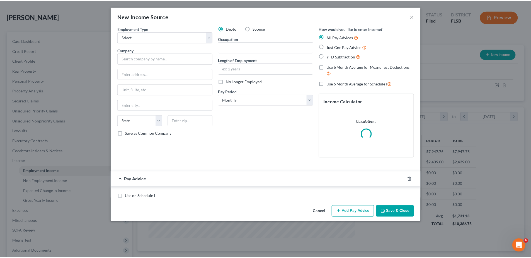
scroll to position [105, 221]
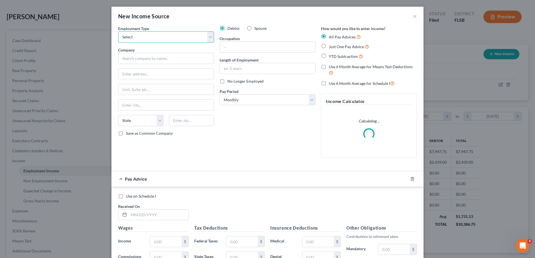
click at [144, 36] on select "Select Full or [DEMOGRAPHIC_DATA] Employment Self Employment" at bounding box center [166, 36] width 96 height 11
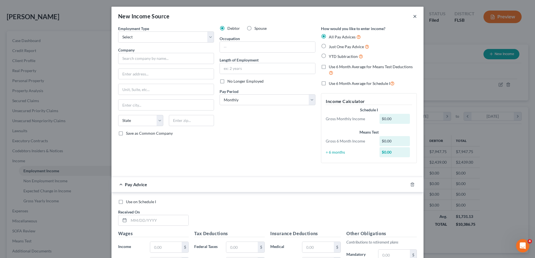
click at [413, 17] on button "×" at bounding box center [415, 16] width 4 height 7
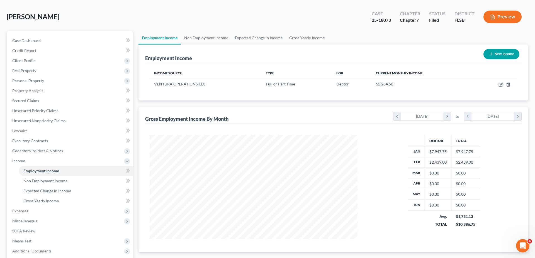
scroll to position [278489, 278374]
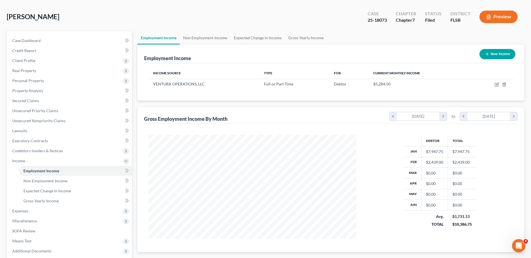
click at [497, 54] on button "New Income" at bounding box center [497, 54] width 36 height 10
select select "0"
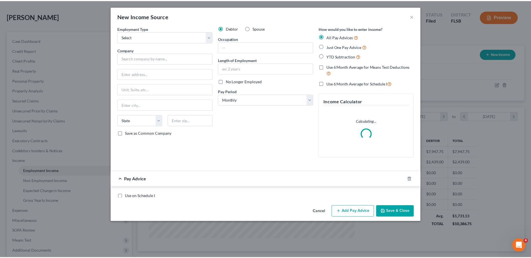
scroll to position [105, 221]
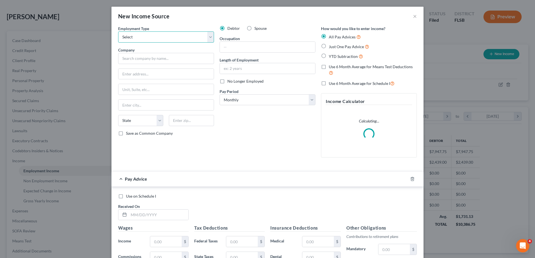
click at [164, 38] on select "Select Full or [DEMOGRAPHIC_DATA] Employment Self Employment" at bounding box center [166, 36] width 96 height 11
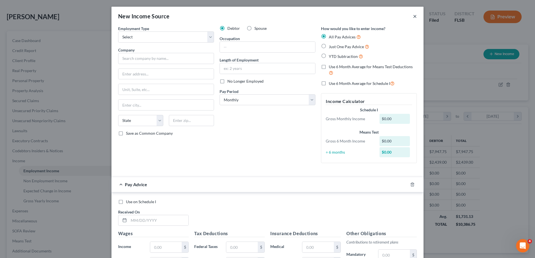
click at [413, 17] on button "×" at bounding box center [415, 16] width 4 height 7
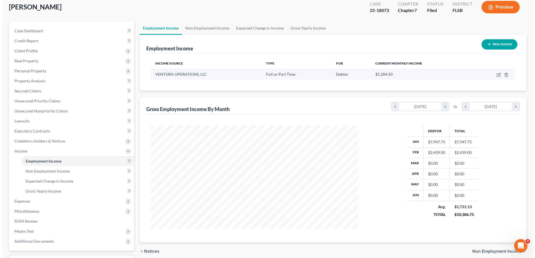
scroll to position [22, 0]
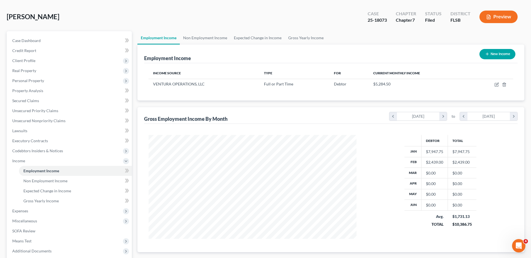
click at [503, 57] on button "New Income" at bounding box center [497, 54] width 36 height 10
select select "0"
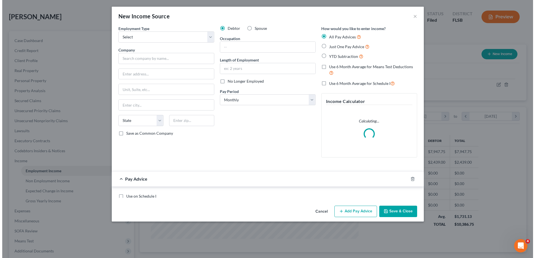
scroll to position [105, 221]
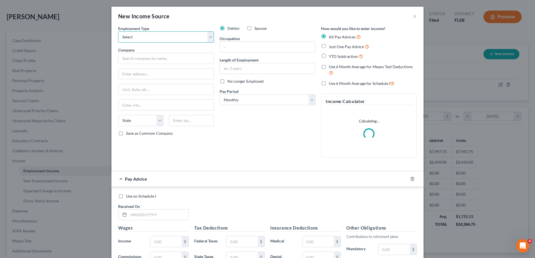
click at [177, 38] on select "Select Full or [DEMOGRAPHIC_DATA] Employment Self Employment" at bounding box center [166, 36] width 96 height 11
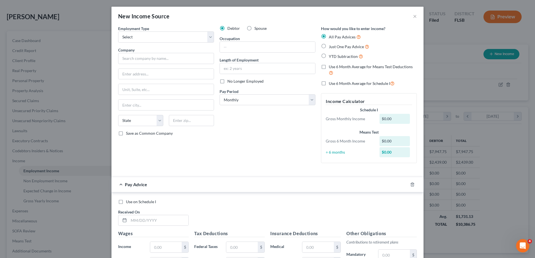
drag, startPoint x: 233, startPoint y: 142, endPoint x: 236, endPoint y: 139, distance: 3.6
click at [233, 142] on div "Debtor Spouse Occupation Length of Employment No Longer Employed Pay Period * S…" at bounding box center [267, 97] width 101 height 142
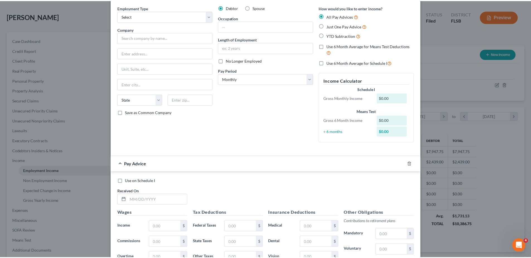
scroll to position [0, 0]
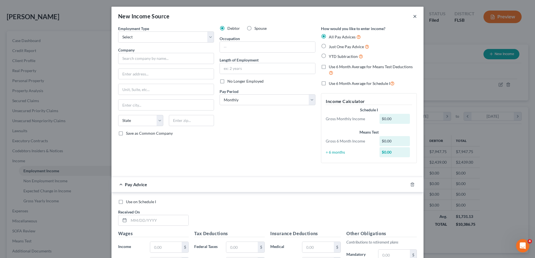
click at [413, 14] on button "×" at bounding box center [415, 16] width 4 height 7
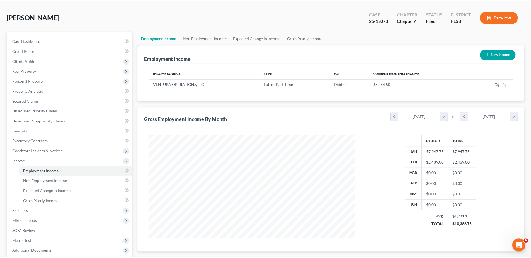
scroll to position [278489, 278374]
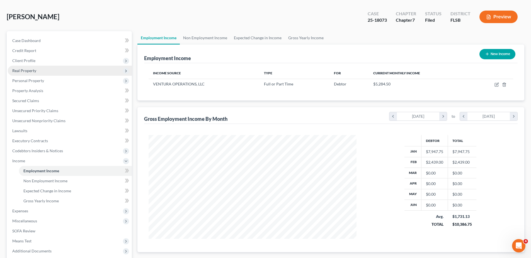
click at [23, 68] on span "Real Property" at bounding box center [24, 70] width 24 height 5
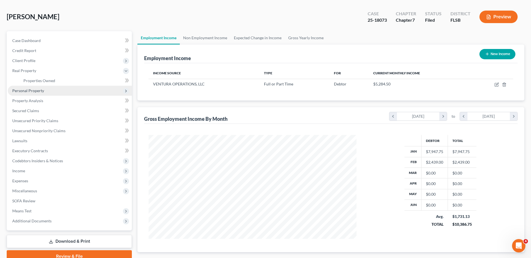
click at [24, 91] on span "Personal Property" at bounding box center [28, 90] width 32 height 5
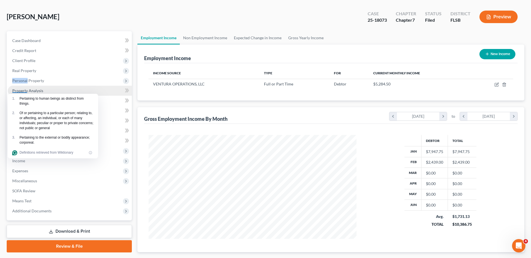
click at [66, 90] on link "Property Analysis" at bounding box center [70, 91] width 124 height 10
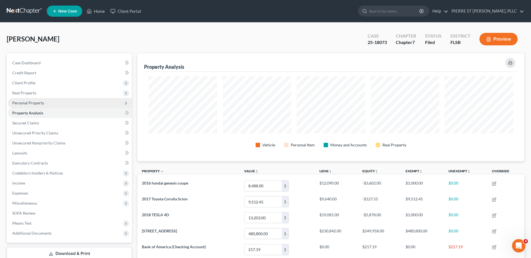
click at [41, 103] on span "Personal Property" at bounding box center [28, 103] width 32 height 5
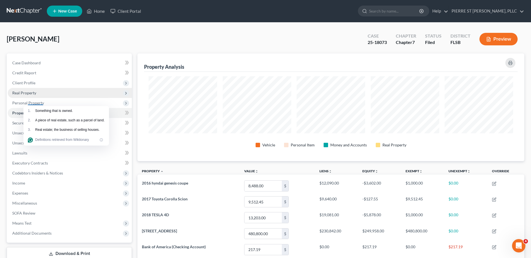
click at [104, 89] on span "Real Property" at bounding box center [70, 93] width 124 height 10
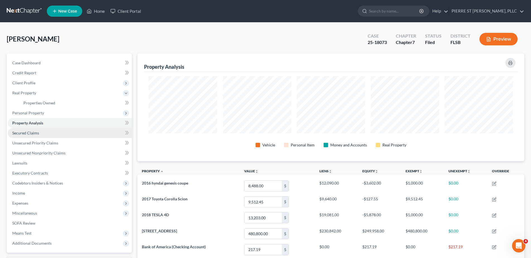
click at [21, 134] on span "Secured Claims" at bounding box center [25, 133] width 27 height 5
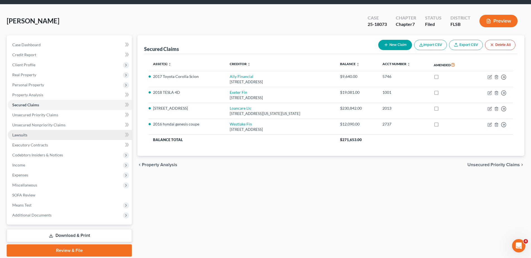
scroll to position [28, 0]
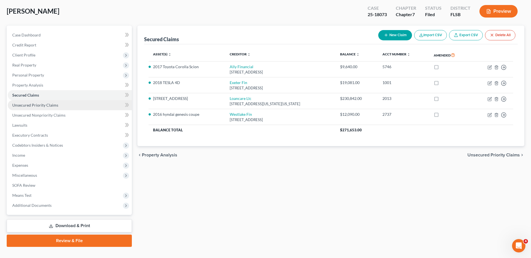
click at [24, 105] on span "Unsecured Priority Claims" at bounding box center [35, 105] width 46 height 5
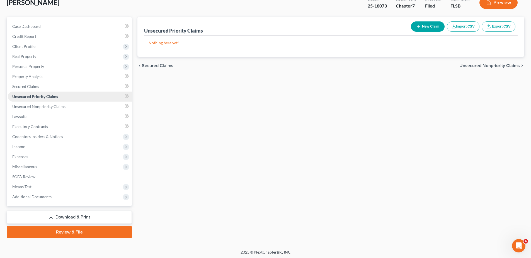
scroll to position [38, 0]
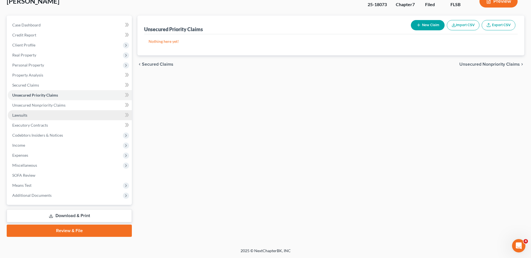
drag, startPoint x: 24, startPoint y: 105, endPoint x: 20, endPoint y: 115, distance: 11.0
click at [20, 115] on span "Lawsuits" at bounding box center [19, 115] width 15 height 5
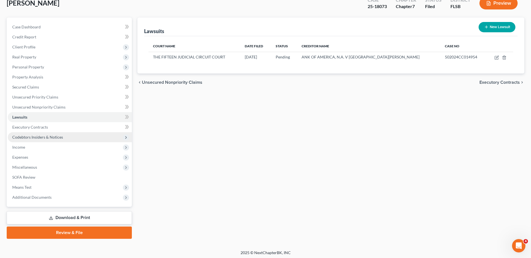
scroll to position [38, 0]
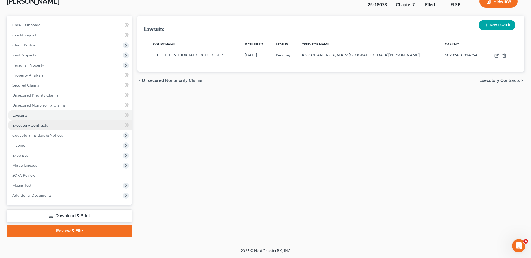
click at [31, 125] on span "Executory Contracts" at bounding box center [30, 125] width 36 height 5
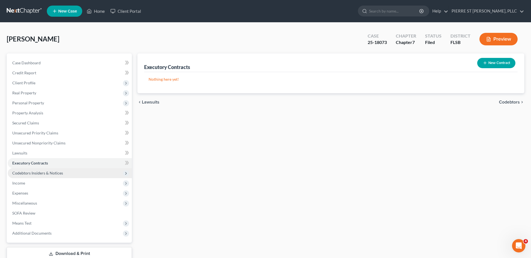
click at [29, 175] on span "Codebtors Insiders & Notices" at bounding box center [37, 173] width 51 height 5
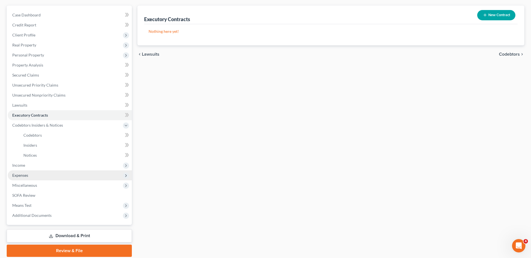
scroll to position [56, 0]
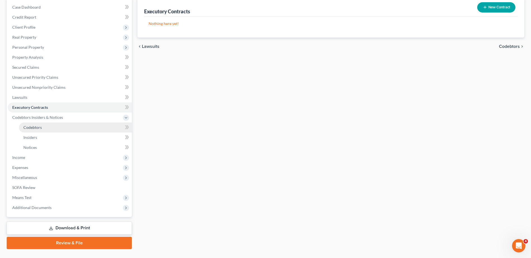
click at [31, 126] on span "Codebtors" at bounding box center [32, 127] width 18 height 5
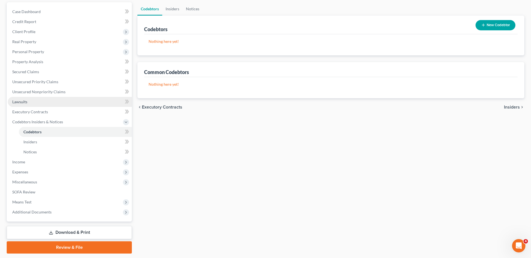
scroll to position [56, 0]
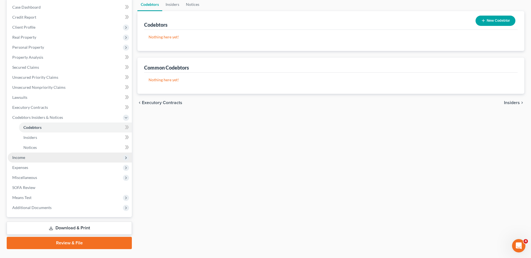
click at [17, 156] on span "Income" at bounding box center [18, 157] width 13 height 5
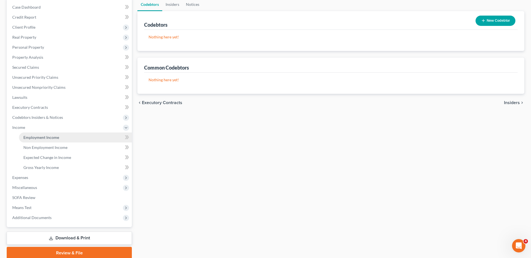
click at [29, 137] on span "Employment Income" at bounding box center [41, 137] width 36 height 5
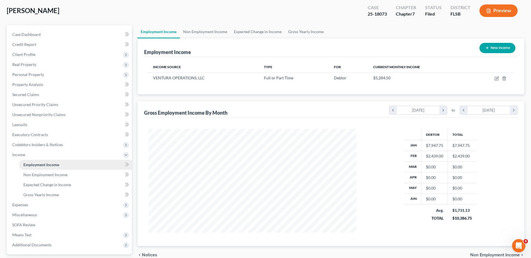
scroll to position [1, 0]
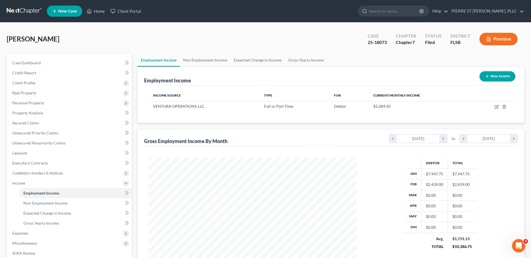
click at [500, 76] on button "New Income" at bounding box center [497, 76] width 36 height 10
select select "0"
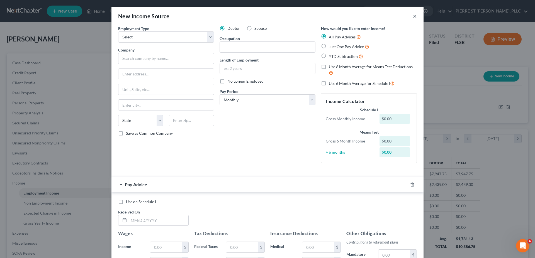
drag, startPoint x: 413, startPoint y: 16, endPoint x: 447, endPoint y: 43, distance: 43.1
click at [413, 16] on button "×" at bounding box center [415, 16] width 4 height 7
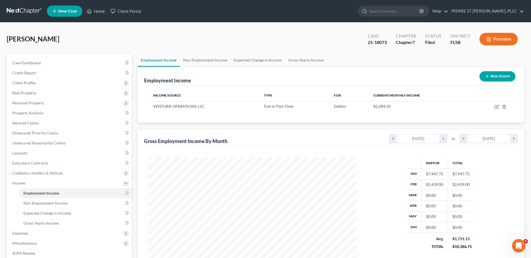
click at [485, 75] on icon "button" at bounding box center [487, 76] width 4 height 4
select select "0"
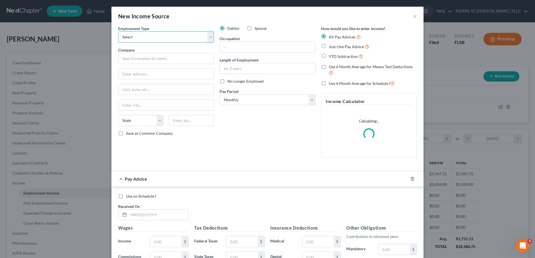
click at [206, 38] on select "Select Full or [DEMOGRAPHIC_DATA] Employment Self Employment" at bounding box center [166, 36] width 96 height 11
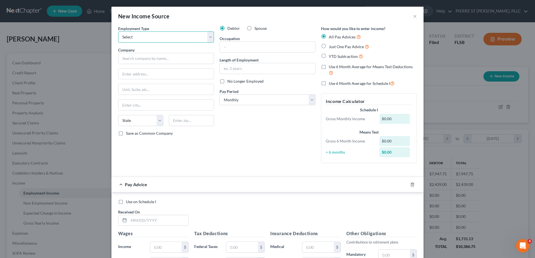
drag, startPoint x: 199, startPoint y: 36, endPoint x: 280, endPoint y: 54, distance: 83.6
click at [199, 36] on select "Select Full or [DEMOGRAPHIC_DATA] Employment Self Employment" at bounding box center [166, 36] width 96 height 11
click at [284, 48] on input "text" at bounding box center [267, 47] width 95 height 11
click at [255, 133] on div "Debtor Spouse Occupation Length of Employment No Longer Employed Pay Period * S…" at bounding box center [267, 97] width 101 height 142
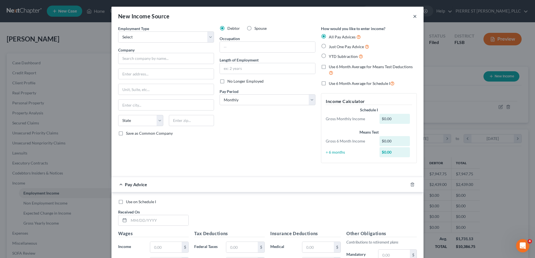
click at [413, 17] on button "×" at bounding box center [415, 16] width 4 height 7
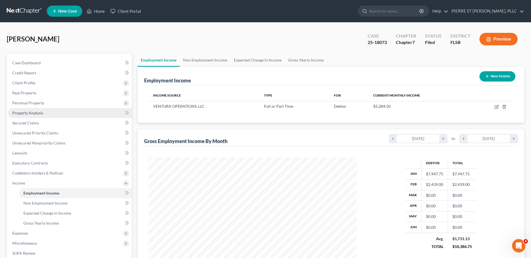
click at [25, 111] on span "Property Analysis" at bounding box center [27, 113] width 31 height 5
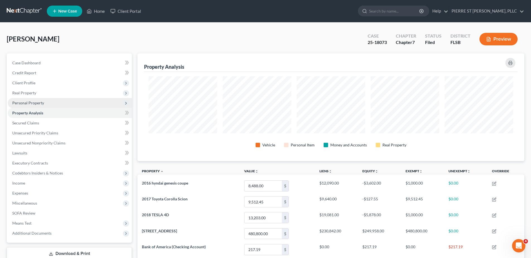
click at [23, 103] on span "Personal Property" at bounding box center [28, 103] width 32 height 5
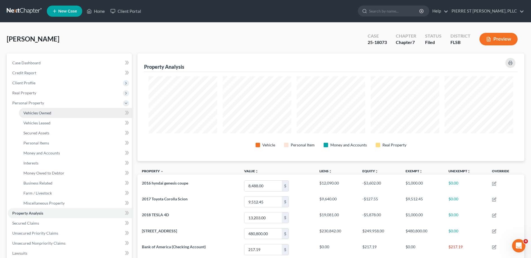
click at [34, 112] on span "Vehicles Owned" at bounding box center [37, 113] width 28 height 5
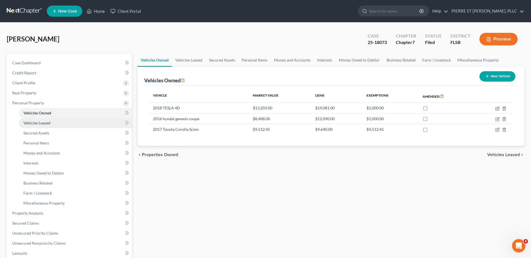
click at [31, 122] on span "Vehicles Leased" at bounding box center [36, 123] width 27 height 5
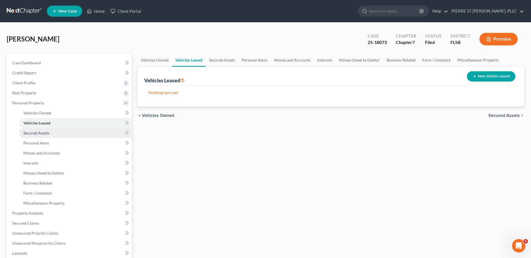
click at [31, 131] on span "Secured Assets" at bounding box center [36, 133] width 26 height 5
click at [473, 75] on icon "button" at bounding box center [475, 76] width 4 height 4
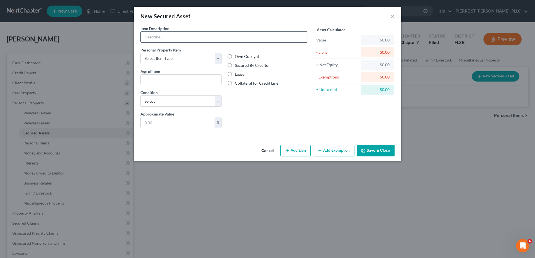
click at [224, 39] on input "text" at bounding box center [224, 37] width 167 height 11
click at [392, 15] on button "×" at bounding box center [393, 16] width 4 height 7
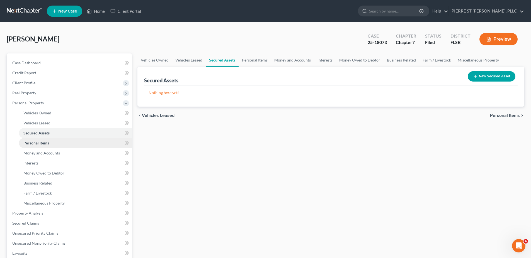
click at [36, 143] on span "Personal Items" at bounding box center [36, 143] width 26 height 5
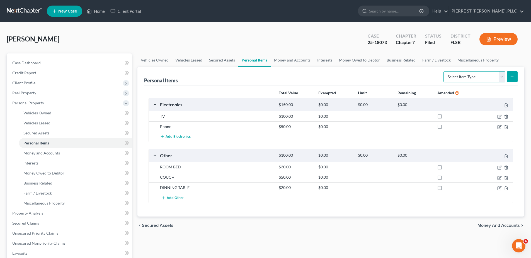
click at [501, 76] on select "Select Item Type Clothing Collectibles Of Value Electronics Firearms Household …" at bounding box center [474, 76] width 62 height 11
click at [504, 82] on select "Select Item Type Clothing Collectibles Of Value Electronics Firearms Household …" at bounding box center [474, 76] width 62 height 11
select select "firearms"
click at [444, 71] on select "Select Item Type Clothing Collectibles Of Value Electronics Firearms Household …" at bounding box center [474, 76] width 62 height 11
click at [517, 76] on button "submit" at bounding box center [511, 76] width 11 height 11
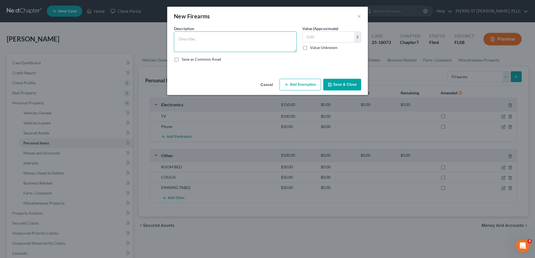
click at [224, 43] on textarea at bounding box center [235, 41] width 123 height 21
type textarea "9 MM"
click at [332, 38] on input "text" at bounding box center [329, 37] width 52 height 11
type input "200.00"
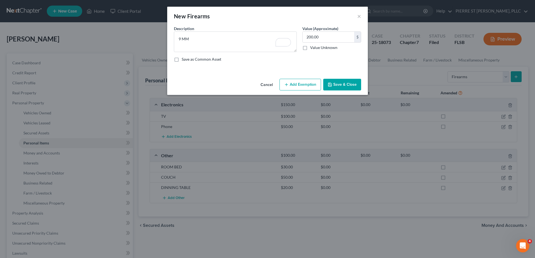
click at [342, 84] on button "Save & Close" at bounding box center [342, 85] width 38 height 12
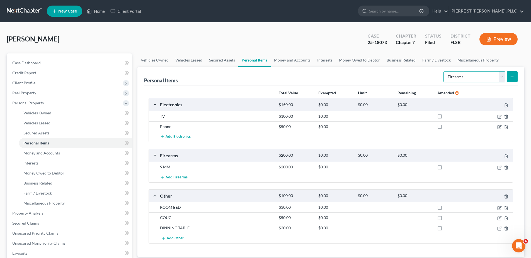
click at [502, 76] on select "Select Item Type Clothing Collectibles Of Value Electronics Firearms Household …" at bounding box center [474, 76] width 62 height 11
click at [412, 73] on div "Personal Items Select Item Type Clothing Collectibles Of Value Electronics Fire…" at bounding box center [330, 76] width 373 height 19
click at [34, 154] on span "Money and Accounts" at bounding box center [41, 153] width 36 height 5
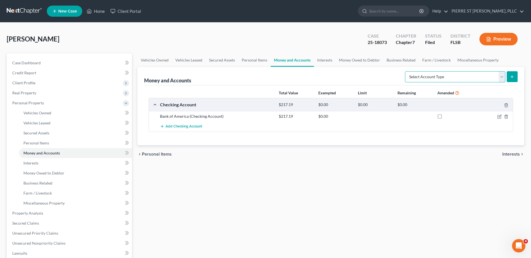
click at [502, 77] on select "Select Account Type Brokerage Cash on Hand Certificates of Deposit Checking Acc…" at bounding box center [455, 76] width 100 height 11
select select "cash_on_hand"
click at [406, 71] on select "Select Account Type Brokerage Cash on Hand Certificates of Deposit Checking Acc…" at bounding box center [455, 76] width 100 height 11
click at [517, 78] on button "submit" at bounding box center [511, 76] width 11 height 11
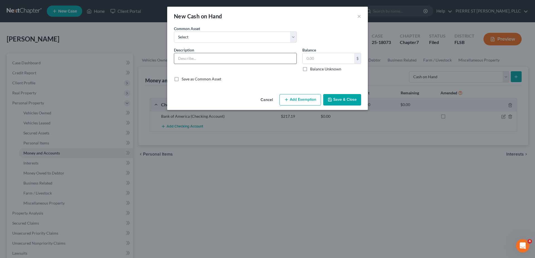
click at [227, 59] on input "text" at bounding box center [235, 58] width 122 height 11
drag, startPoint x: 325, startPoint y: 60, endPoint x: 318, endPoint y: 56, distance: 8.4
click at [324, 60] on input "text" at bounding box center [329, 58] width 52 height 11
type input "20.00"
click at [220, 37] on select "Select [PERSON_NAME] FARGO CHEKING" at bounding box center [235, 36] width 123 height 11
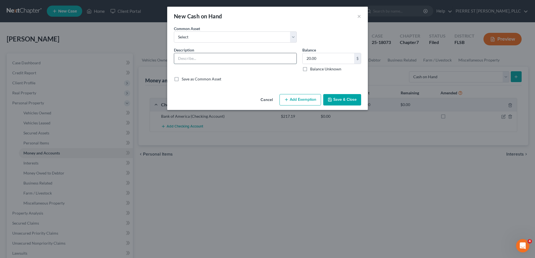
drag, startPoint x: 199, startPoint y: 63, endPoint x: 201, endPoint y: 59, distance: 3.7
click at [199, 63] on input "text" at bounding box center [235, 58] width 122 height 11
click at [200, 59] on input "text" at bounding box center [235, 58] width 122 height 11
type input "v"
type input "Cash on Hand"
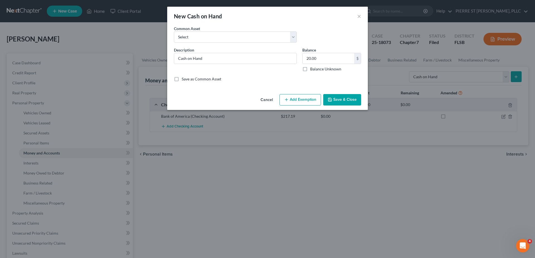
click at [340, 96] on button "Save & Close" at bounding box center [342, 100] width 38 height 12
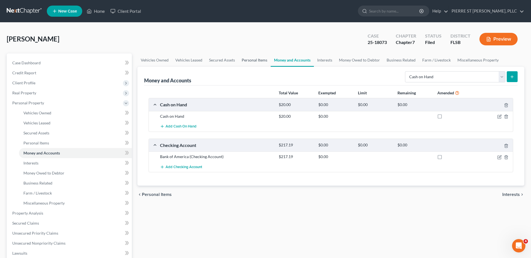
click at [254, 59] on link "Personal Items" at bounding box center [254, 59] width 32 height 13
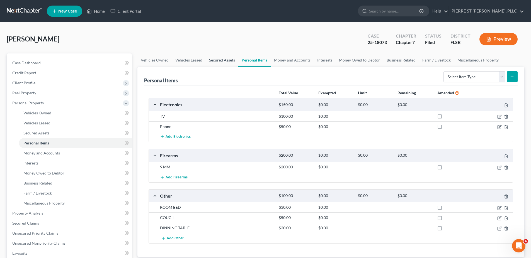
click at [214, 59] on link "Secured Assets" at bounding box center [222, 59] width 33 height 13
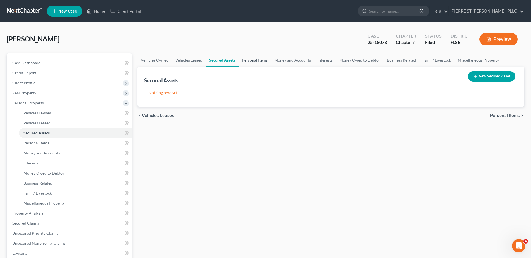
click at [252, 61] on link "Personal Items" at bounding box center [254, 59] width 32 height 13
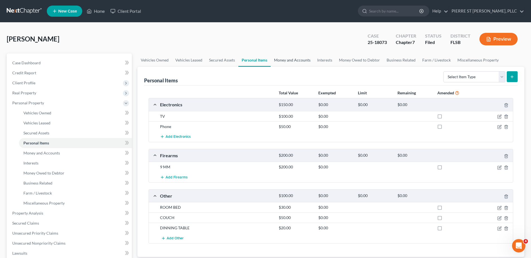
click at [298, 60] on link "Money and Accounts" at bounding box center [292, 59] width 43 height 13
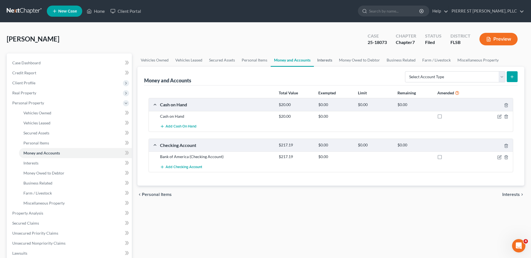
click at [325, 62] on link "Interests" at bounding box center [325, 59] width 22 height 13
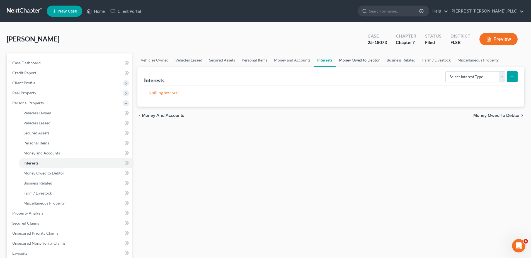
click at [359, 59] on link "Money Owed to Debtor" at bounding box center [359, 59] width 48 height 13
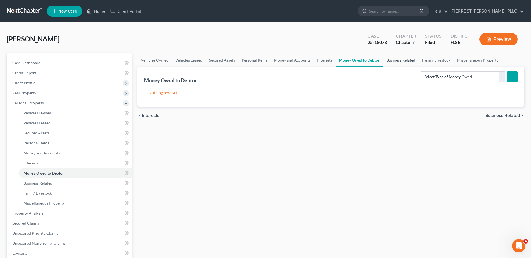
click at [403, 59] on link "Business Related" at bounding box center [401, 59] width 36 height 13
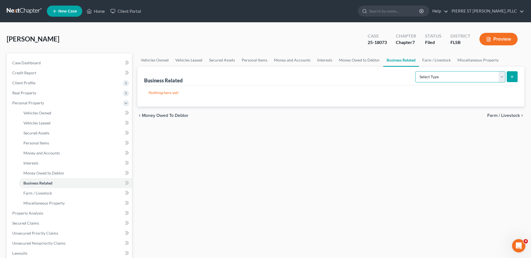
click at [502, 77] on select "Select Type Customer Lists Franchises Inventory Licenses Machinery Office Equip…" at bounding box center [460, 76] width 90 height 11
drag, startPoint x: 380, startPoint y: 93, endPoint x: 428, endPoint y: 70, distance: 53.7
click at [380, 93] on p "Nothing here yet!" at bounding box center [330, 93] width 364 height 6
click at [486, 57] on link "Miscellaneous Property" at bounding box center [478, 59] width 48 height 13
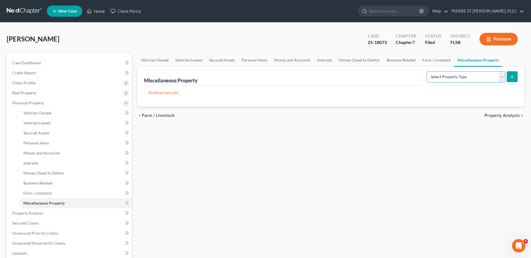
click at [504, 77] on select "Select Property Type Assigned for Creditor Benefit [DATE] Holding for Another N…" at bounding box center [466, 76] width 79 height 11
drag, startPoint x: 368, startPoint y: 94, endPoint x: 272, endPoint y: 66, distance: 99.9
click at [368, 94] on p "Nothing here yet!" at bounding box center [330, 93] width 364 height 6
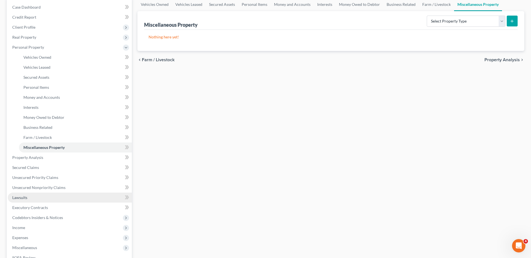
scroll to position [84, 0]
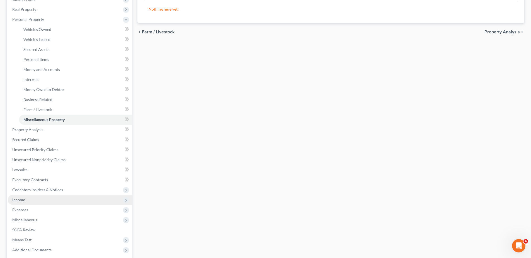
click at [22, 199] on span "Income" at bounding box center [18, 200] width 13 height 5
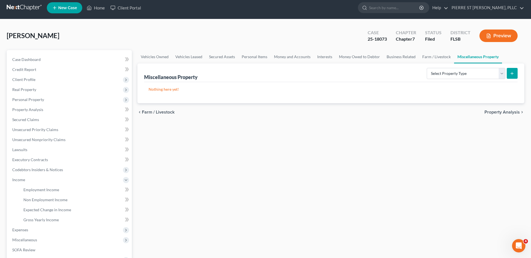
scroll to position [0, 0]
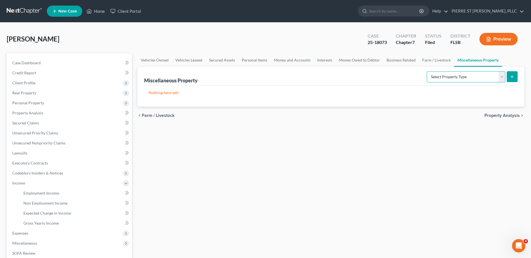
click at [500, 75] on select "Select Property Type Assigned for Creditor Benefit [DATE] Holding for Another N…" at bounding box center [466, 76] width 79 height 11
click at [336, 88] on div "Nothing here yet!" at bounding box center [330, 96] width 373 height 21
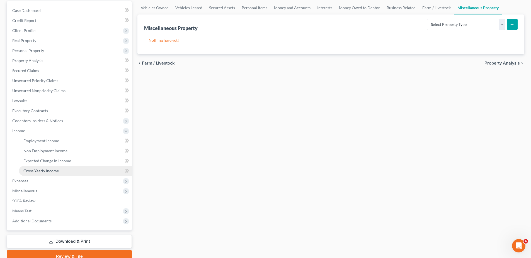
scroll to position [56, 0]
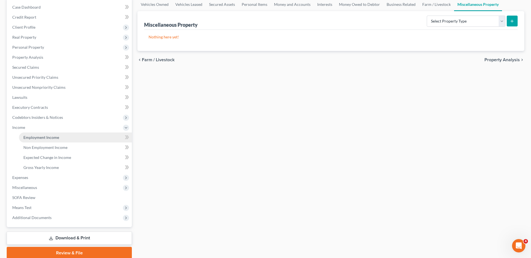
click at [35, 138] on span "Employment Income" at bounding box center [41, 137] width 36 height 5
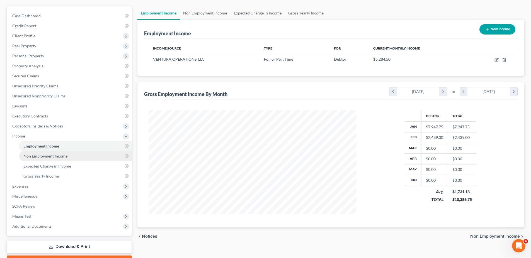
scroll to position [56, 0]
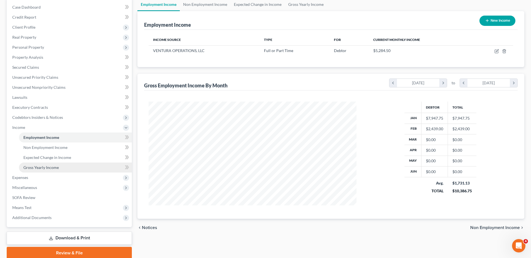
click at [39, 167] on span "Gross Yearly Income" at bounding box center [40, 167] width 35 height 5
